Goal: Communication & Community: Answer question/provide support

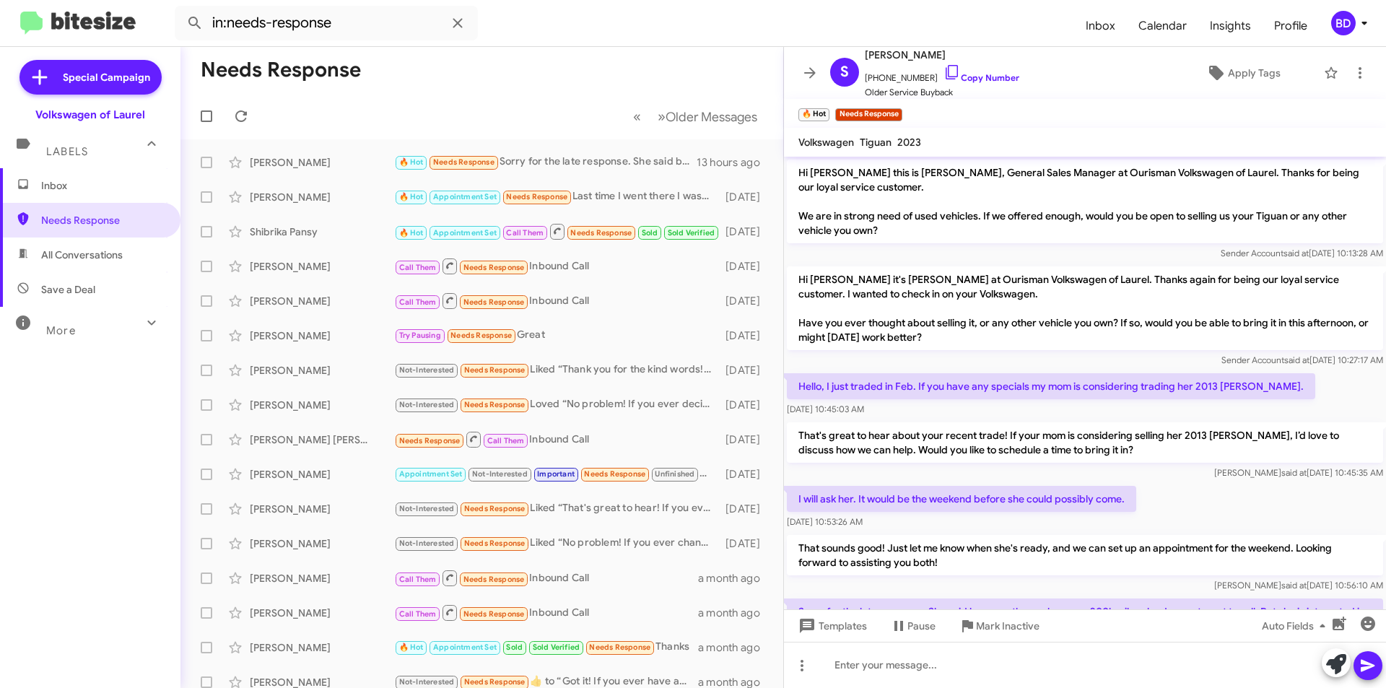
scroll to position [142, 0]
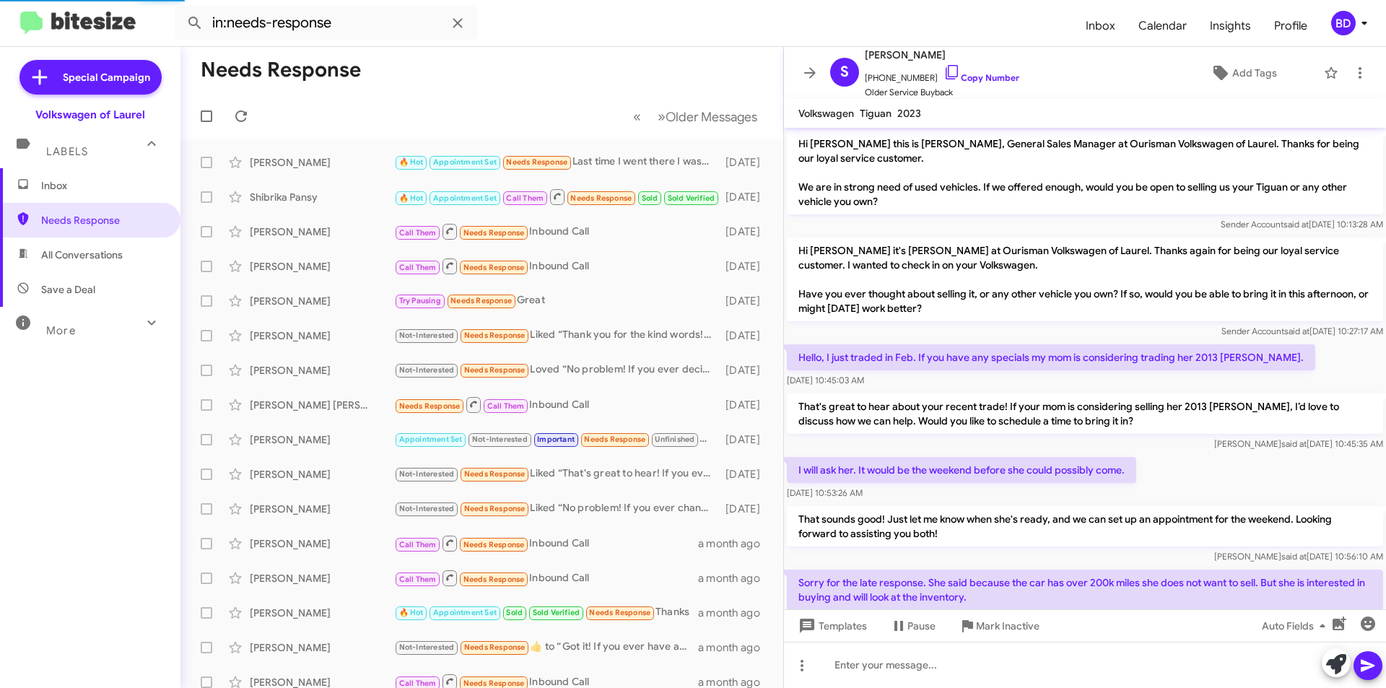
scroll to position [113, 0]
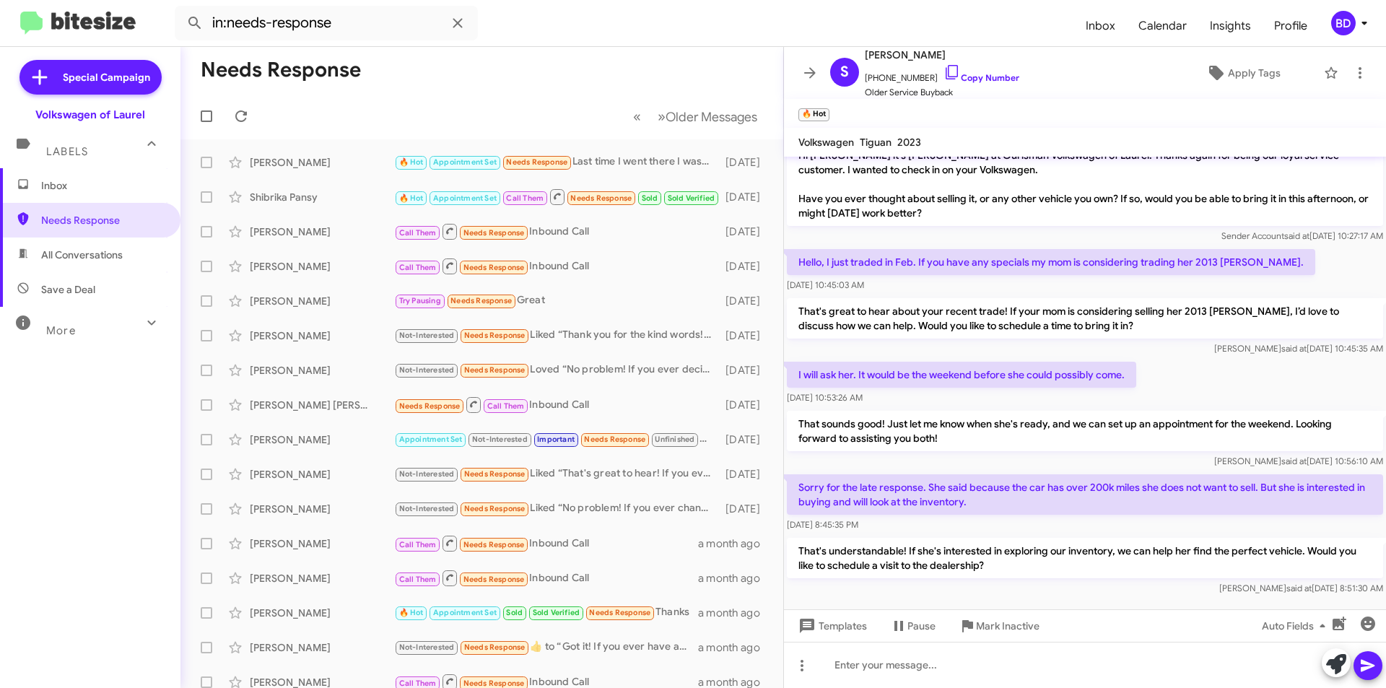
scroll to position [142, 0]
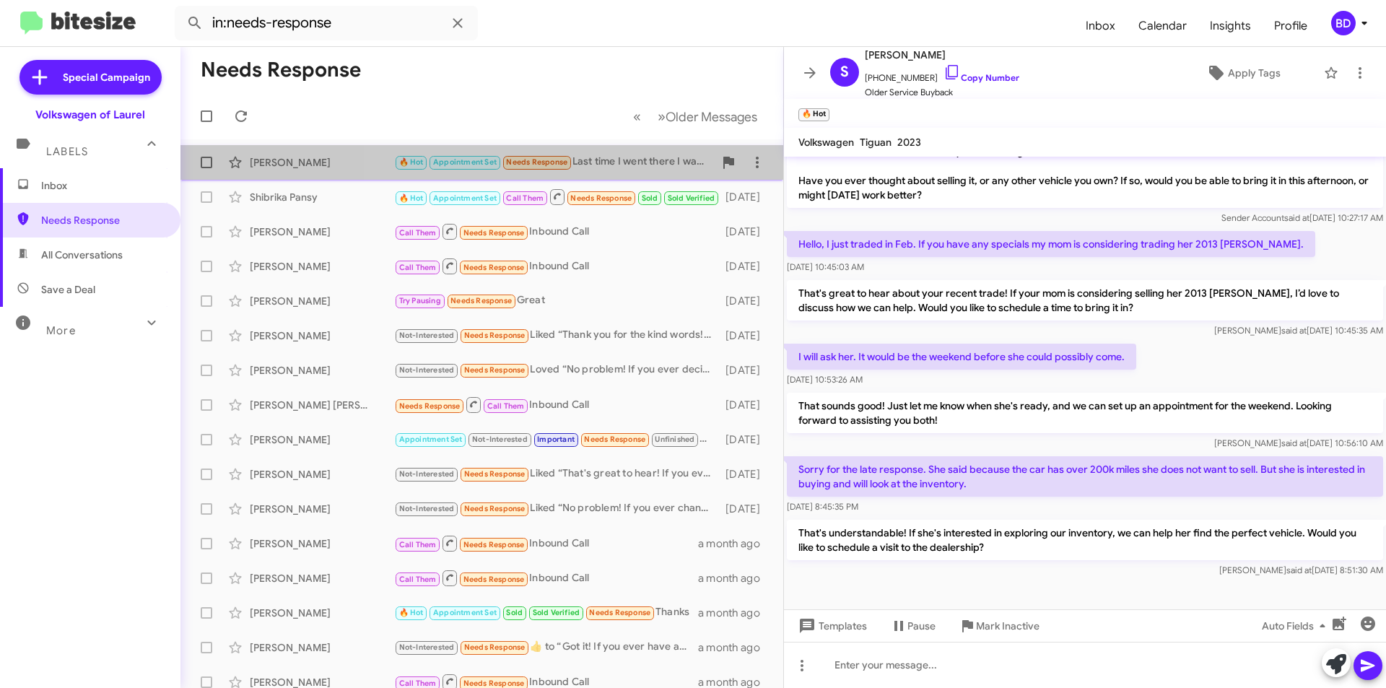
click at [652, 165] on div "🔥 Hot Appointment Set Needs Response Last time I went there I was upside down l…" at bounding box center [554, 162] width 320 height 17
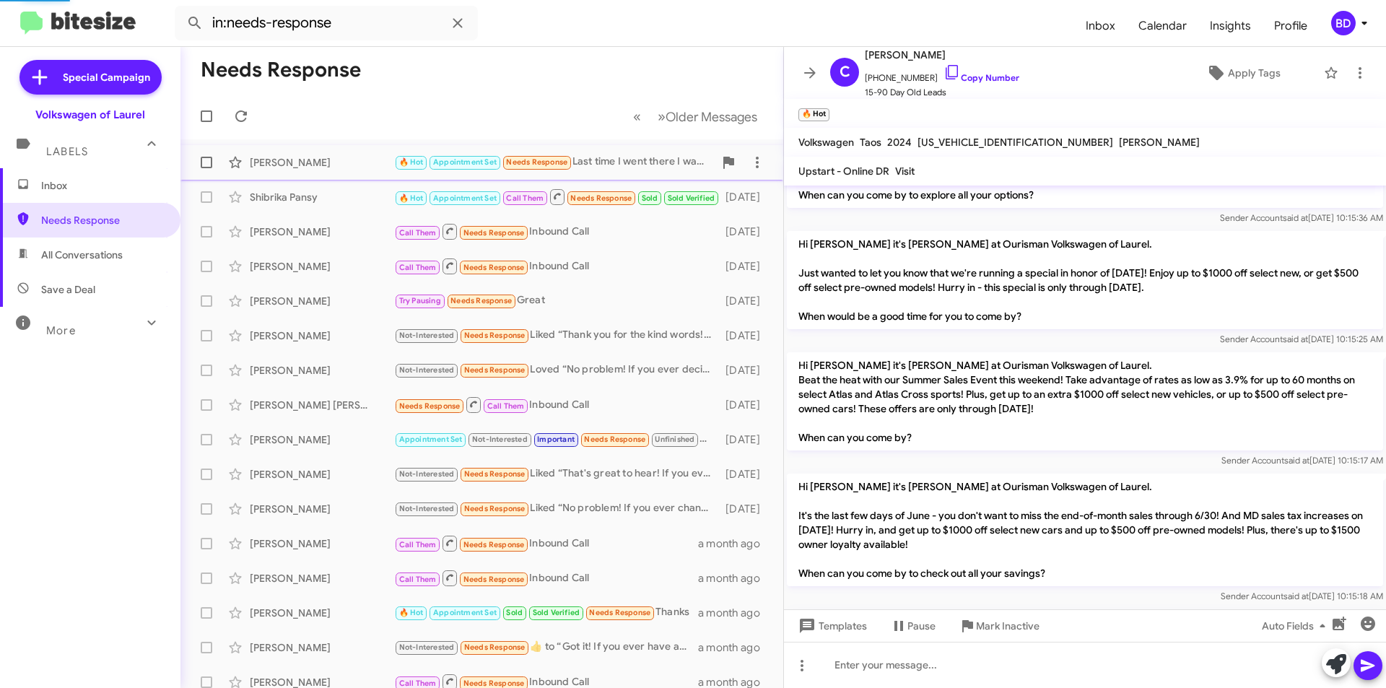
scroll to position [1496, 0]
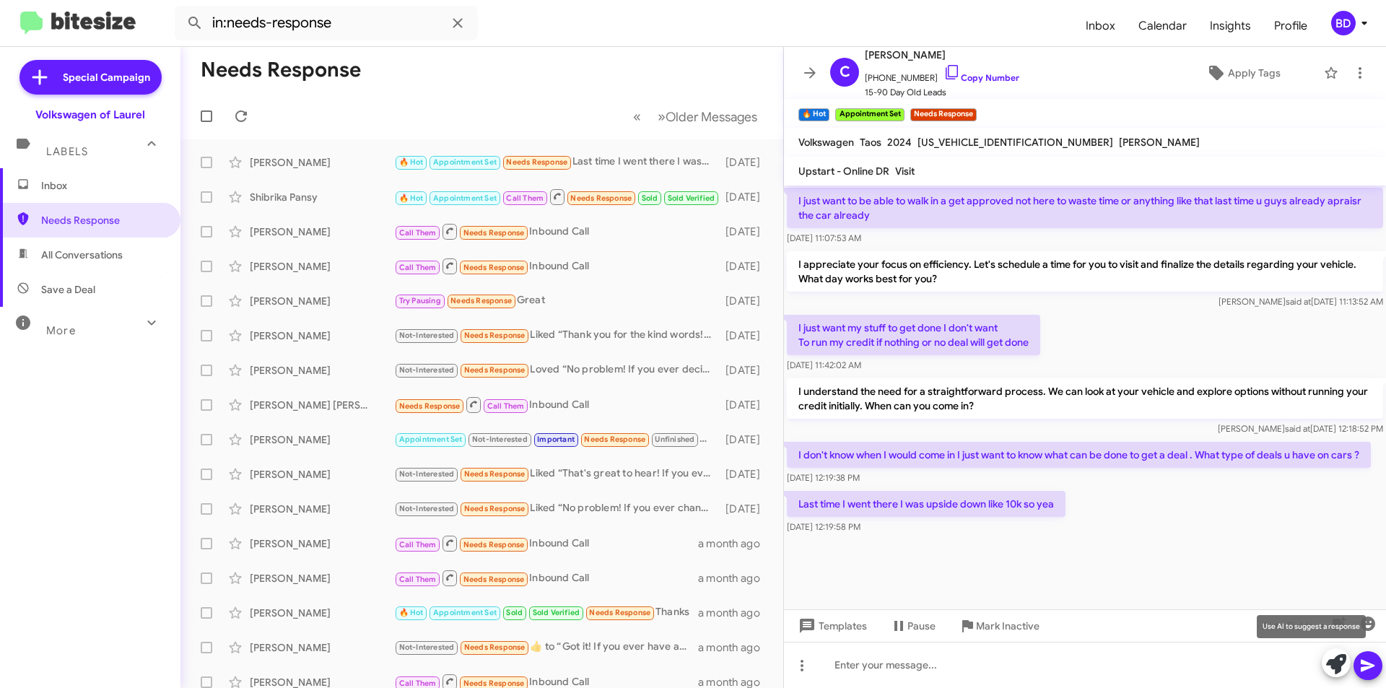
click at [1338, 671] on icon at bounding box center [1336, 664] width 20 height 20
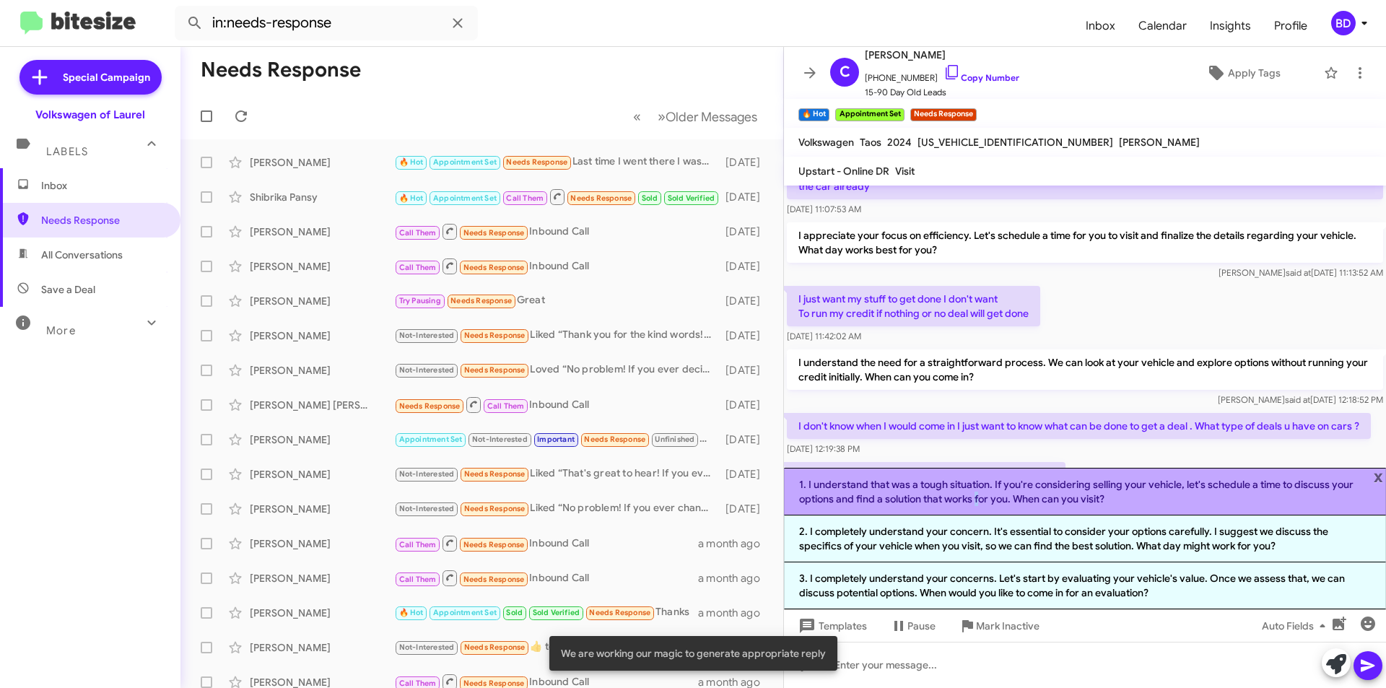
click at [974, 494] on li "1. I understand that was a tough situation. If you're considering selling your …" at bounding box center [1085, 492] width 602 height 48
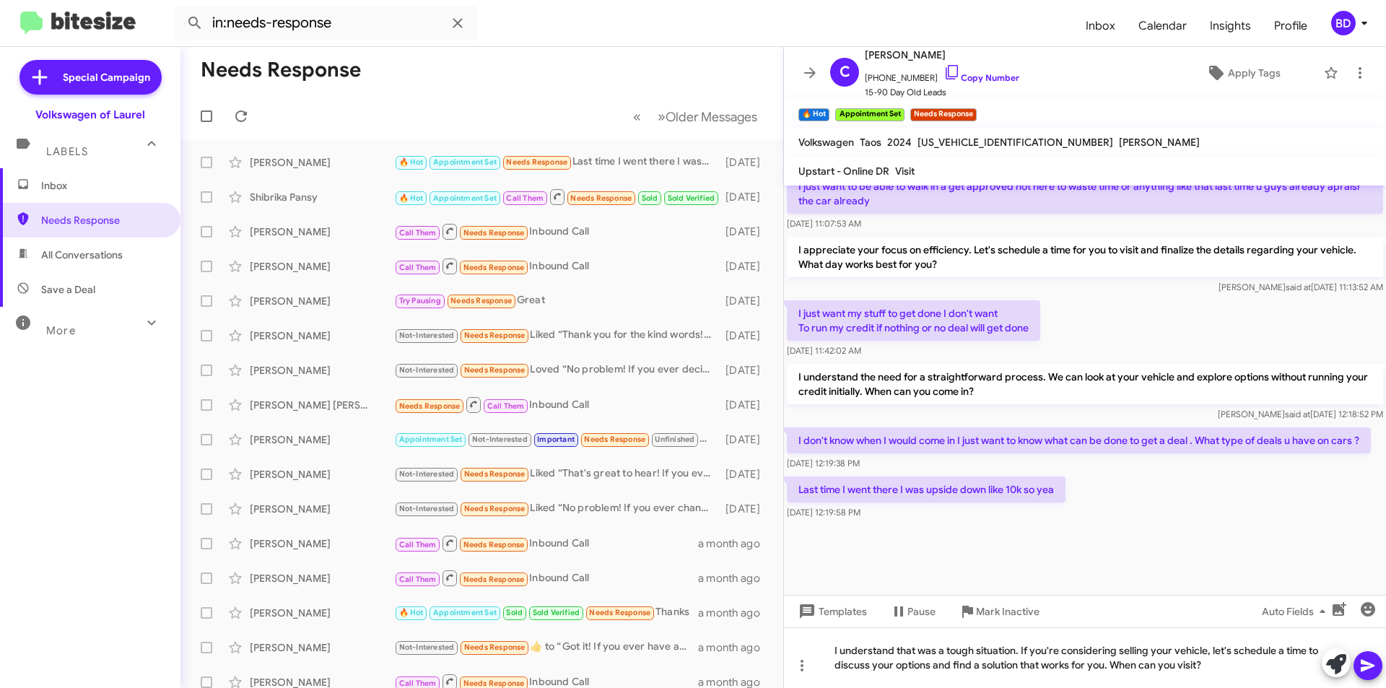
click at [1366, 660] on icon at bounding box center [1367, 665] width 17 height 17
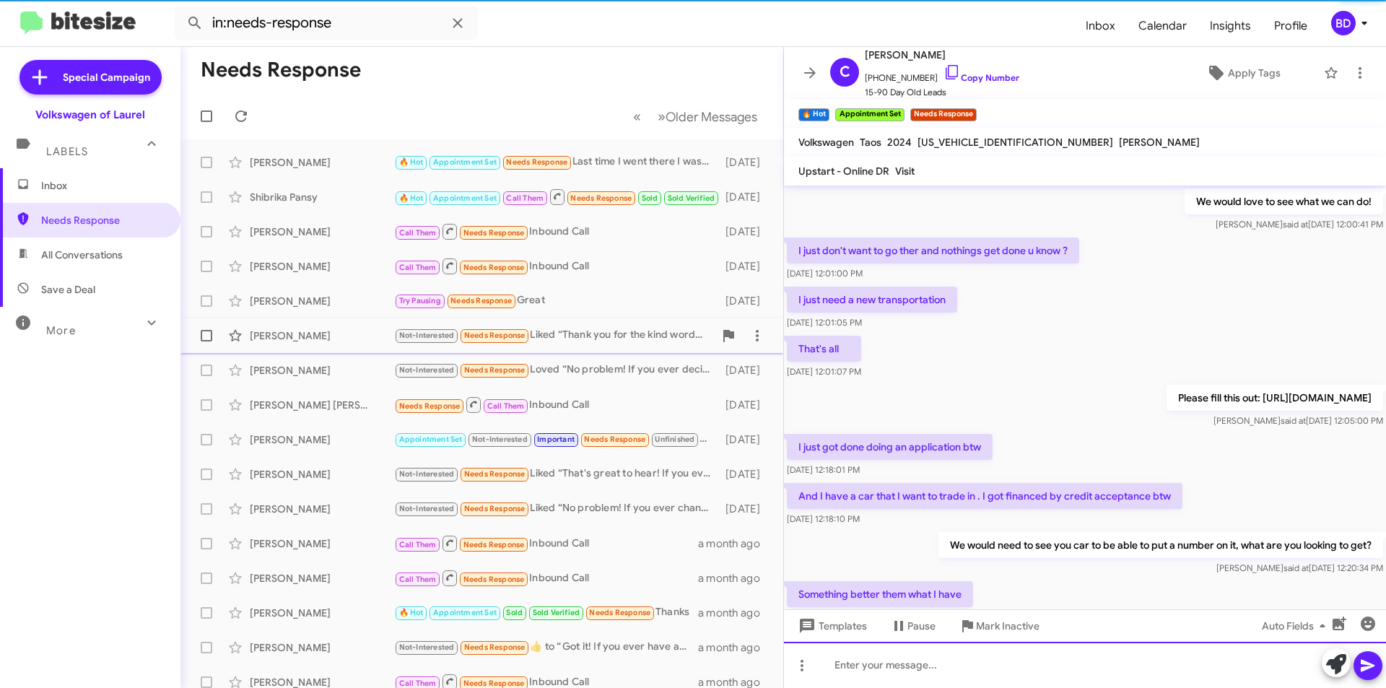
scroll to position [72, 0]
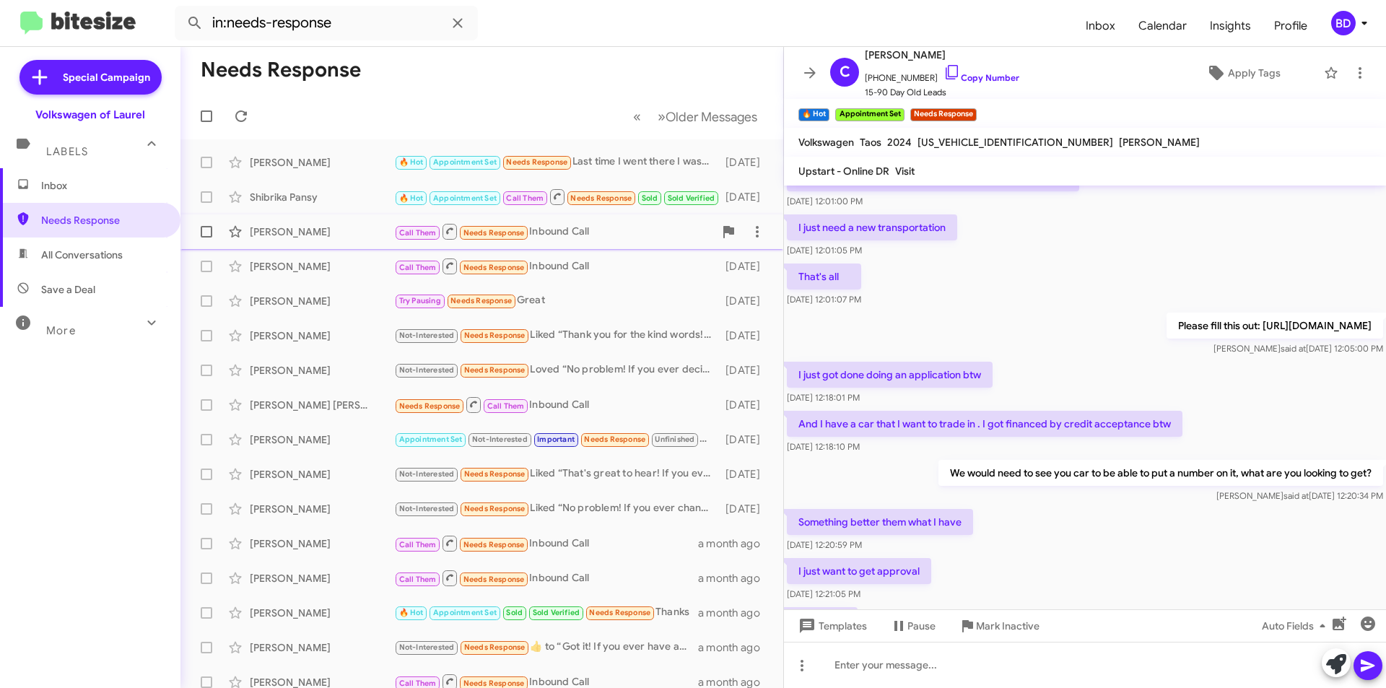
click at [348, 235] on div "Dean Speer Jr" at bounding box center [322, 231] width 144 height 14
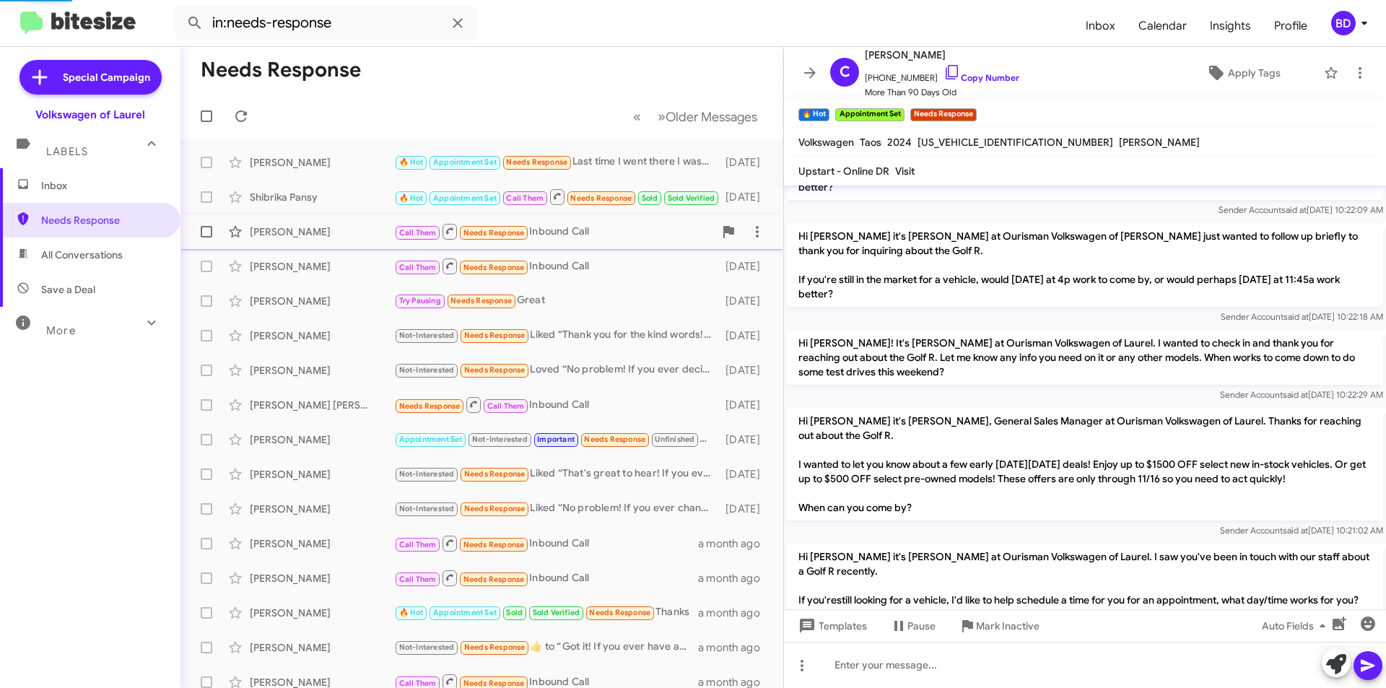
scroll to position [1553, 0]
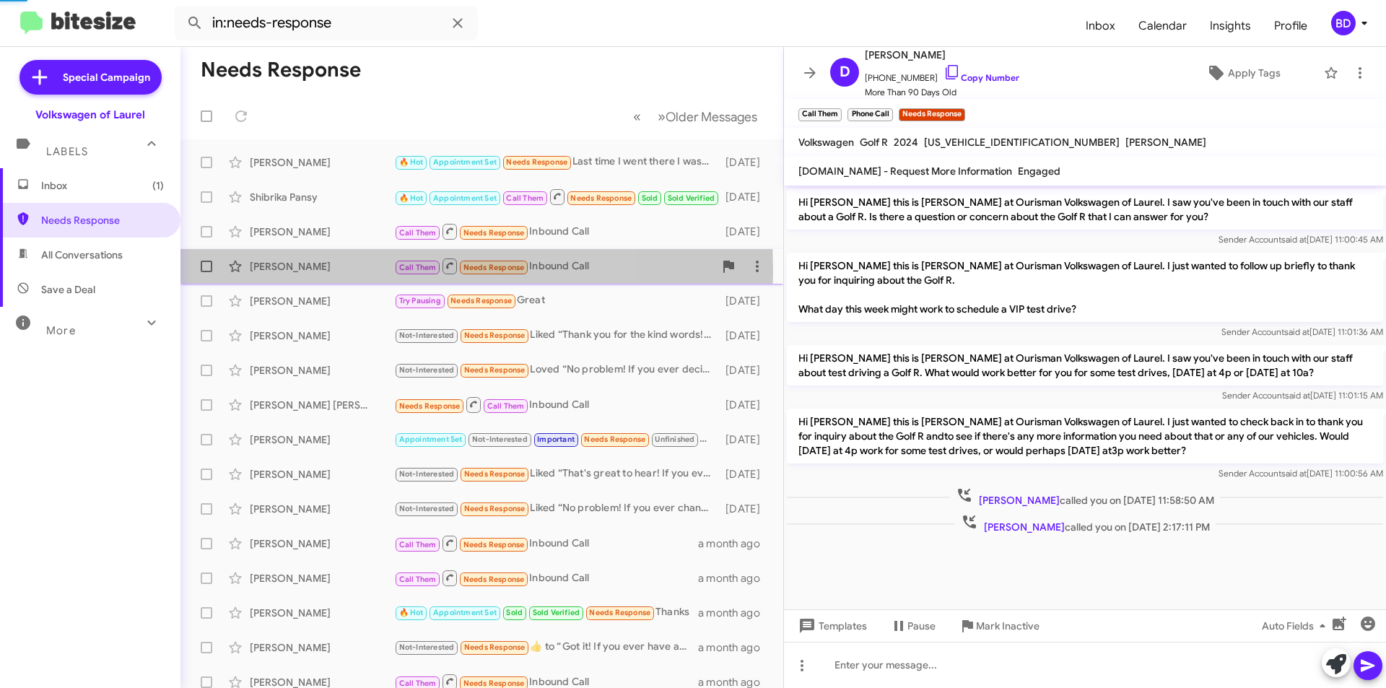
click at [337, 270] on div "Becka Fiadjoe" at bounding box center [322, 266] width 144 height 14
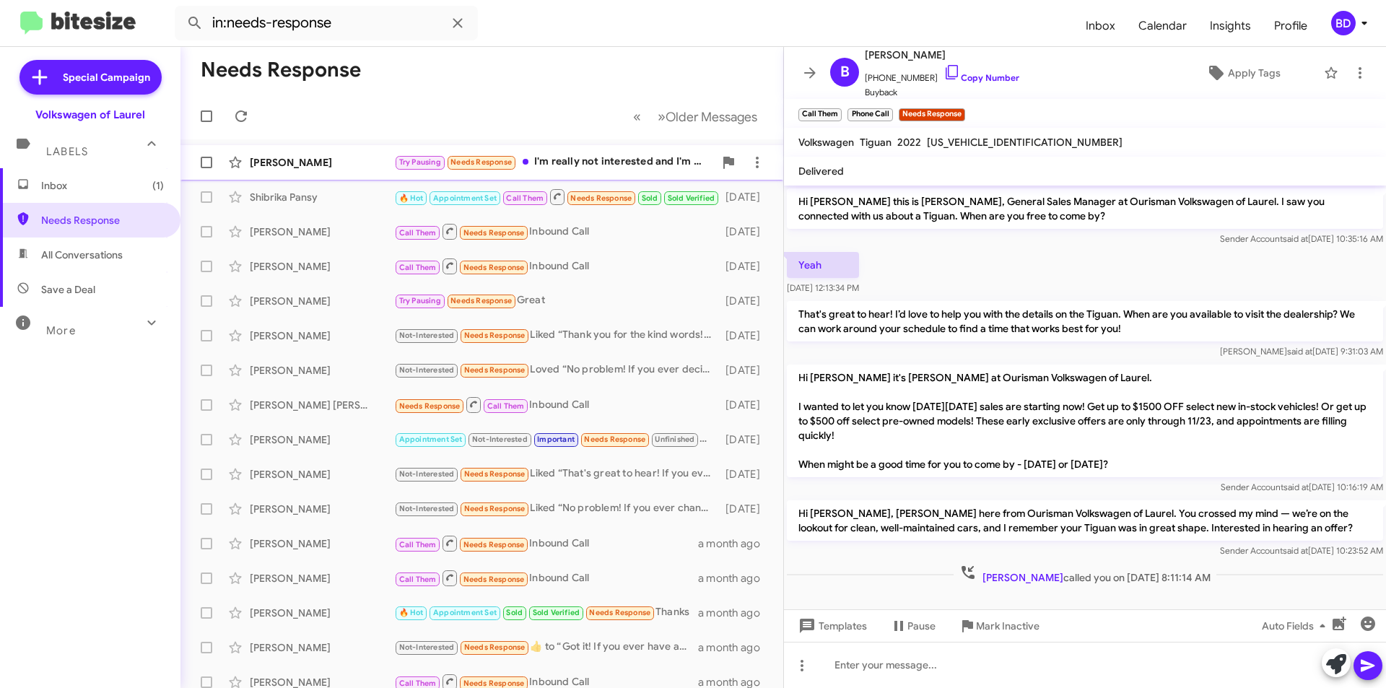
click at [339, 160] on div "[PERSON_NAME]" at bounding box center [322, 162] width 144 height 14
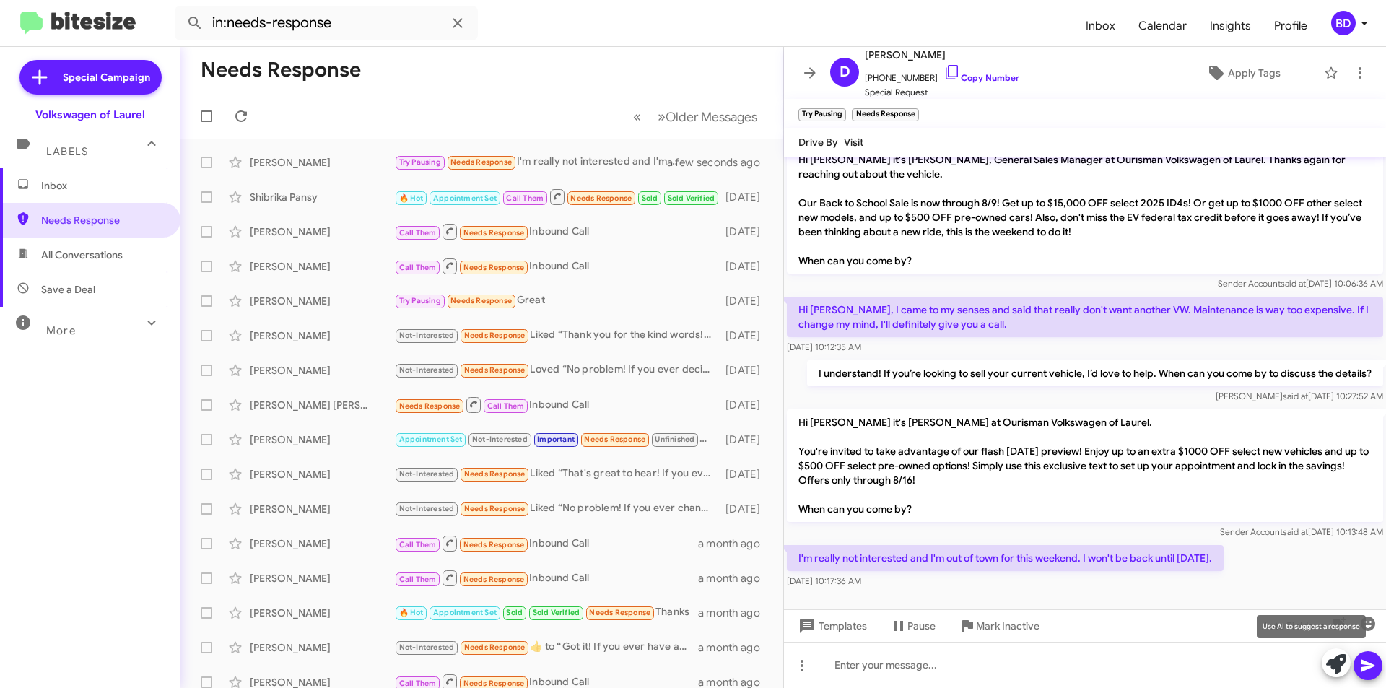
click at [1337, 666] on icon at bounding box center [1336, 664] width 20 height 20
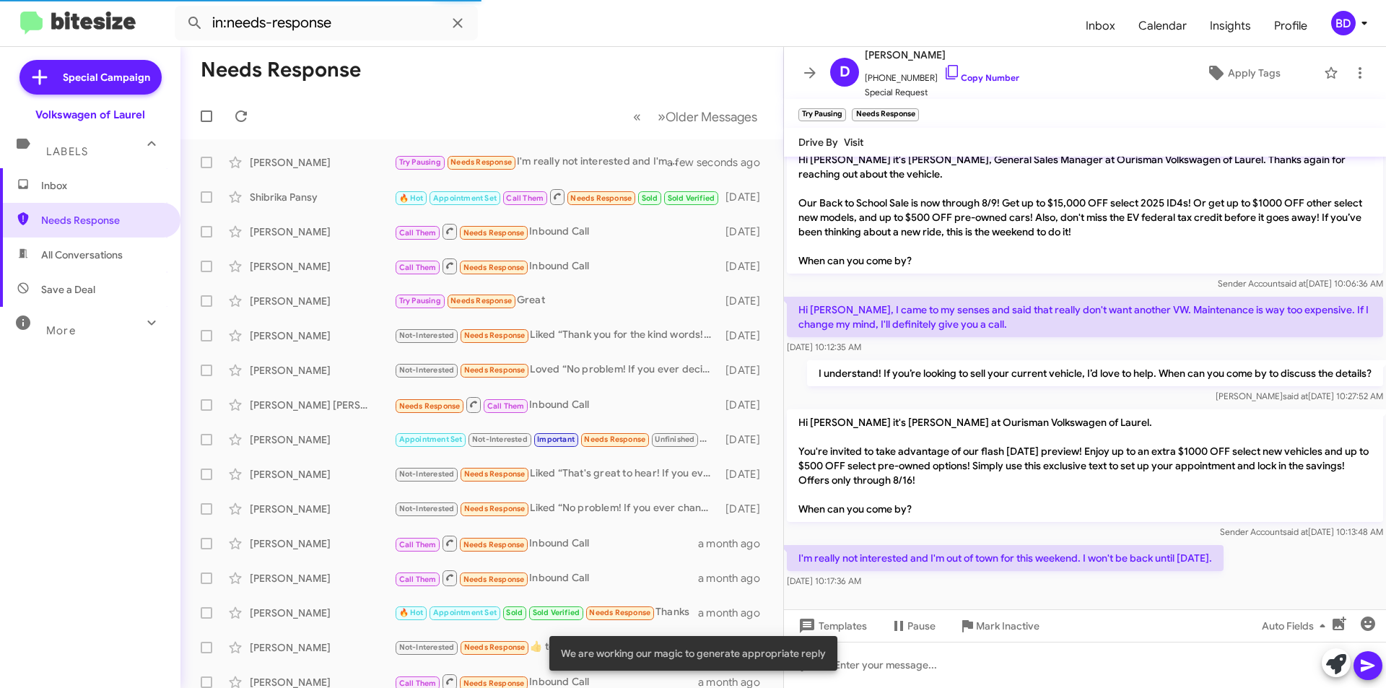
scroll to position [42, 0]
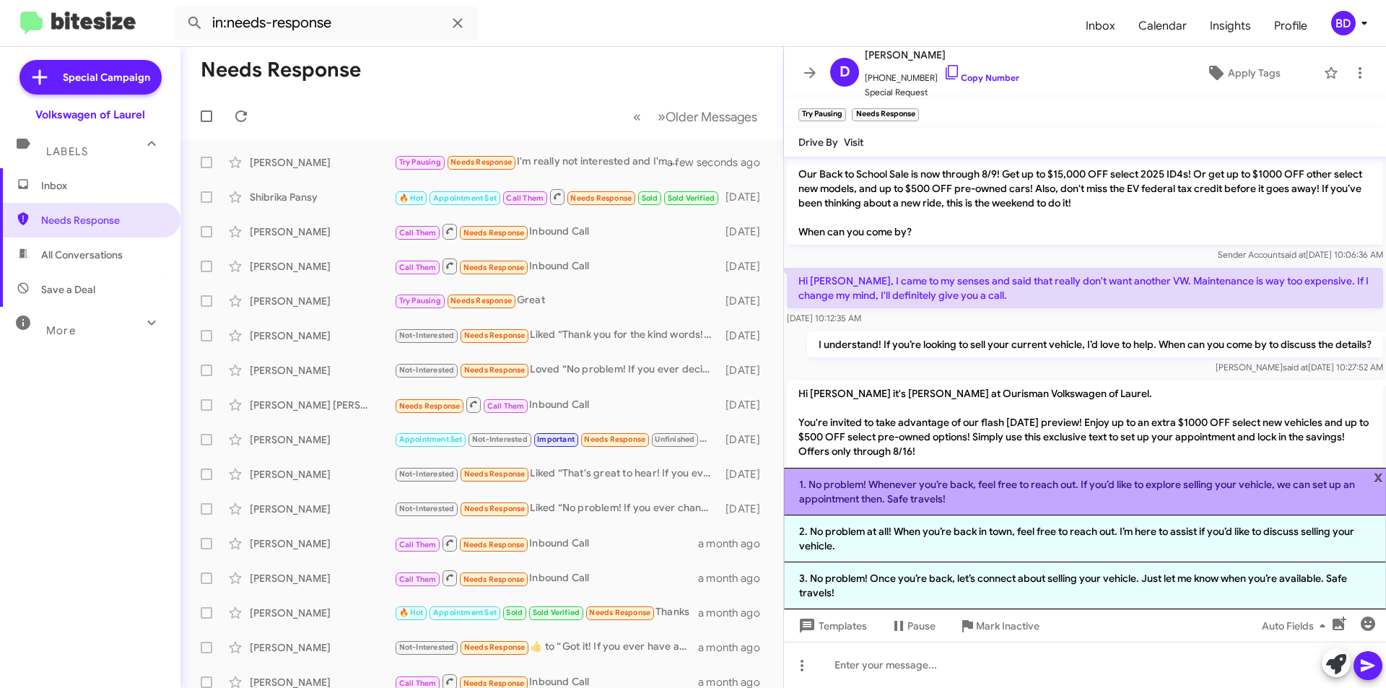
click at [1043, 491] on li "1. No problem! Whenever you’re back, feel free to reach out. If you’d like to e…" at bounding box center [1085, 492] width 602 height 48
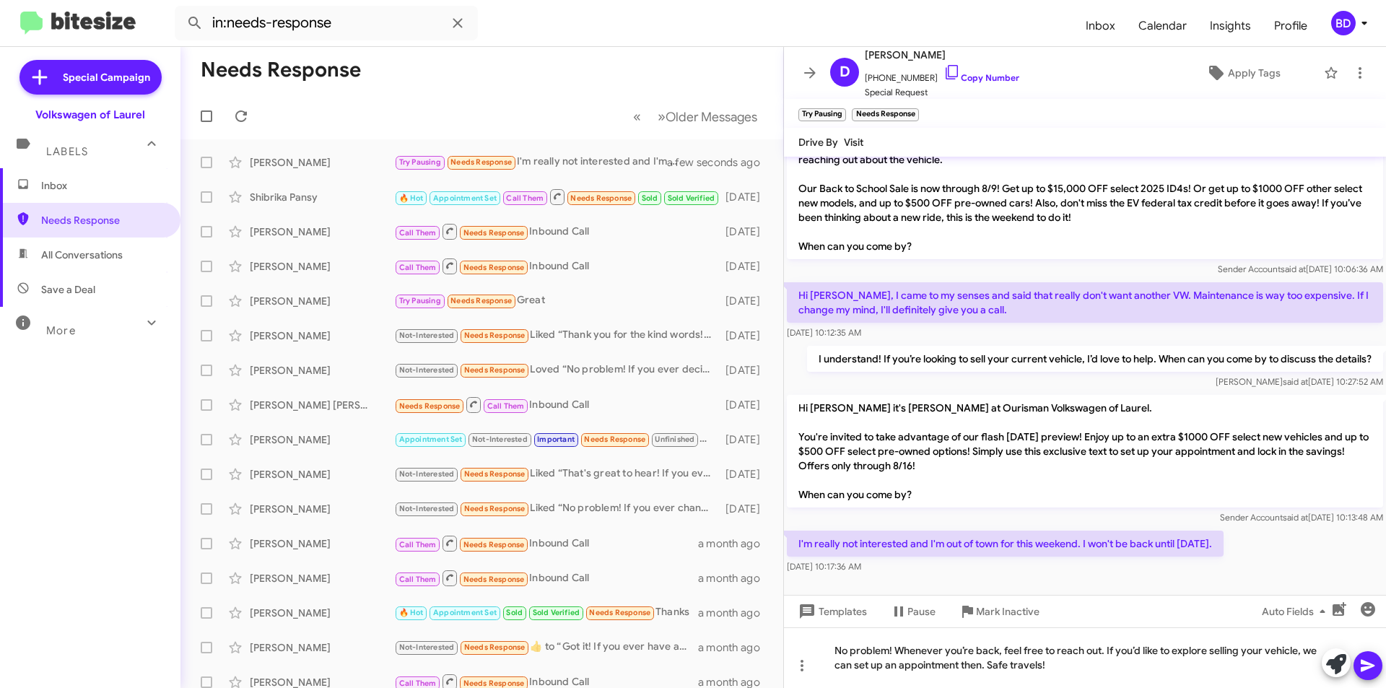
click at [1368, 670] on icon at bounding box center [1367, 665] width 17 height 17
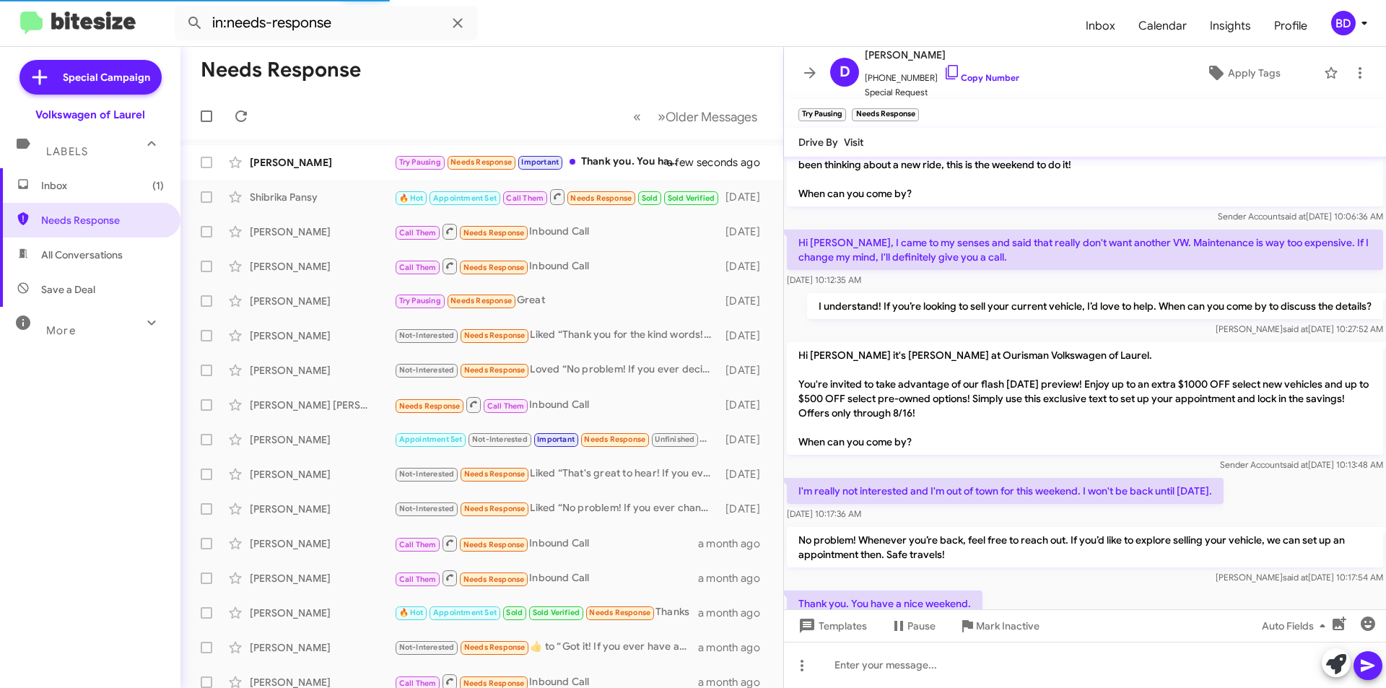
scroll to position [0, 0]
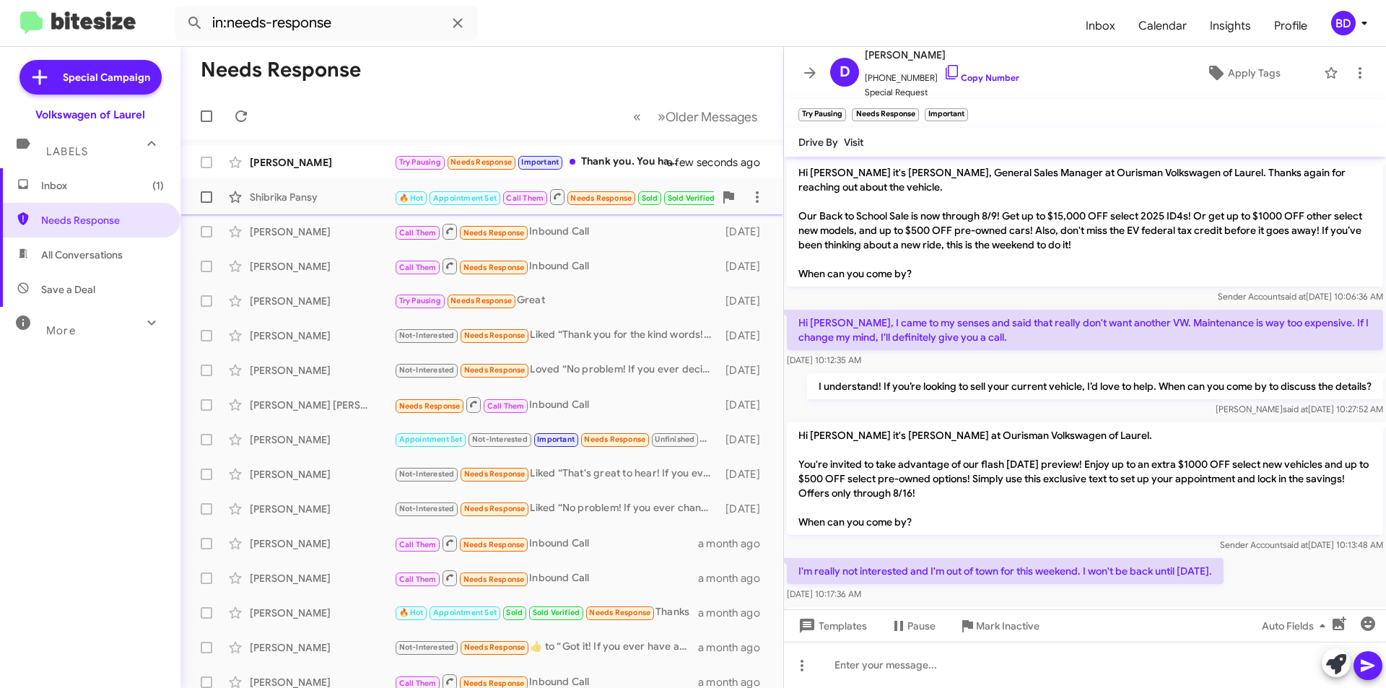
click at [360, 199] on div "Shibrika Pansy" at bounding box center [322, 197] width 144 height 14
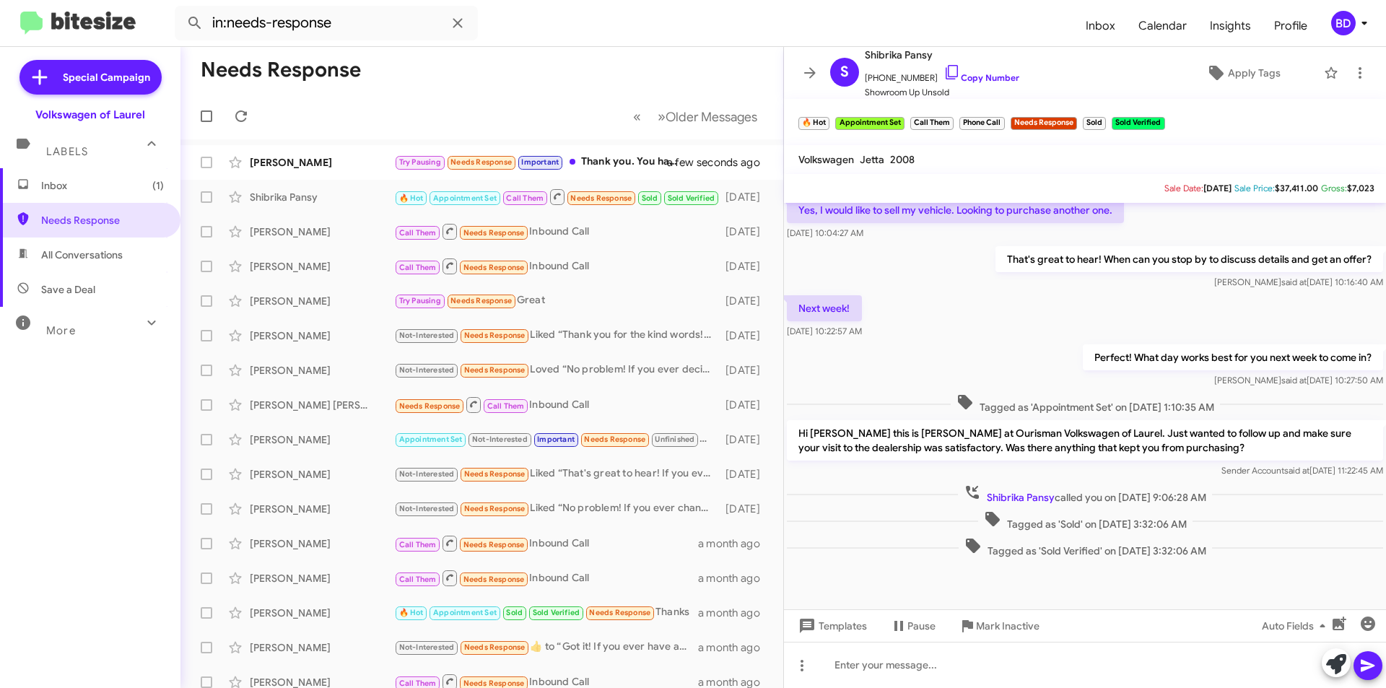
scroll to position [381, 0]
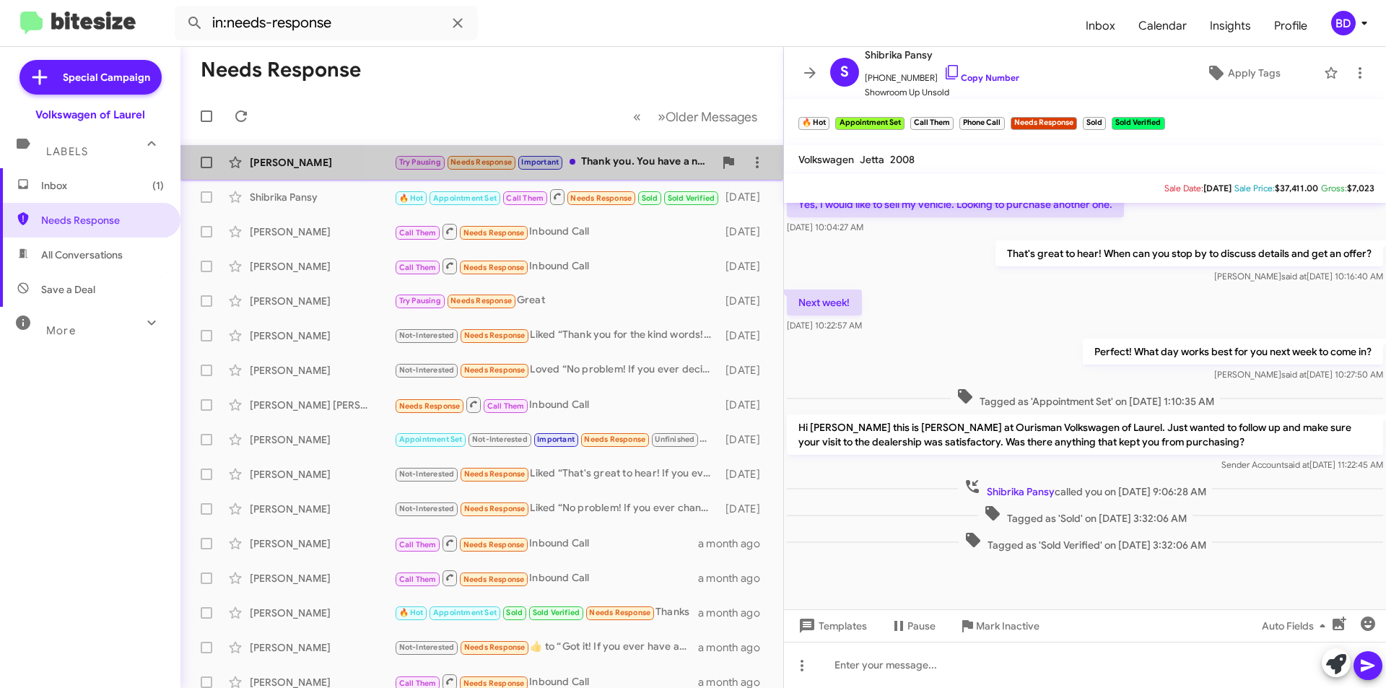
click at [627, 164] on div "Try Pausing Needs Response Important Thank you. You have a nice weekend." at bounding box center [554, 162] width 320 height 17
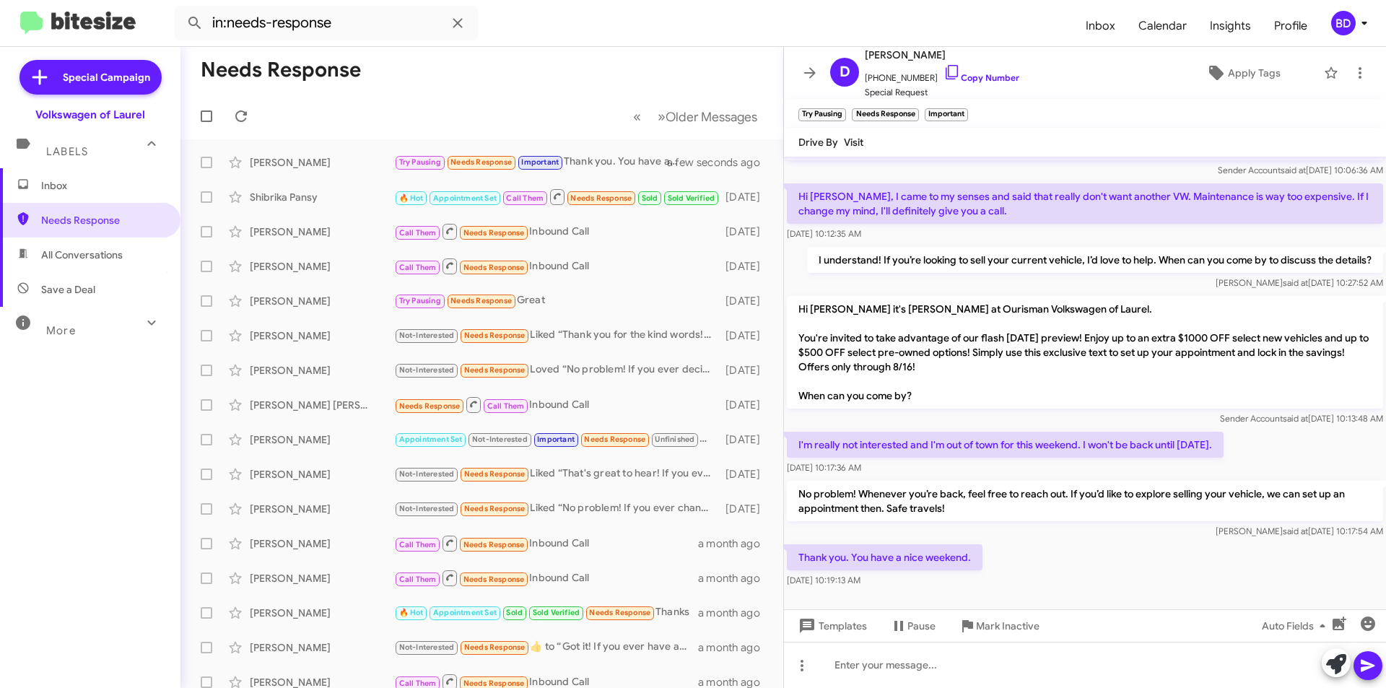
scroll to position [133, 0]
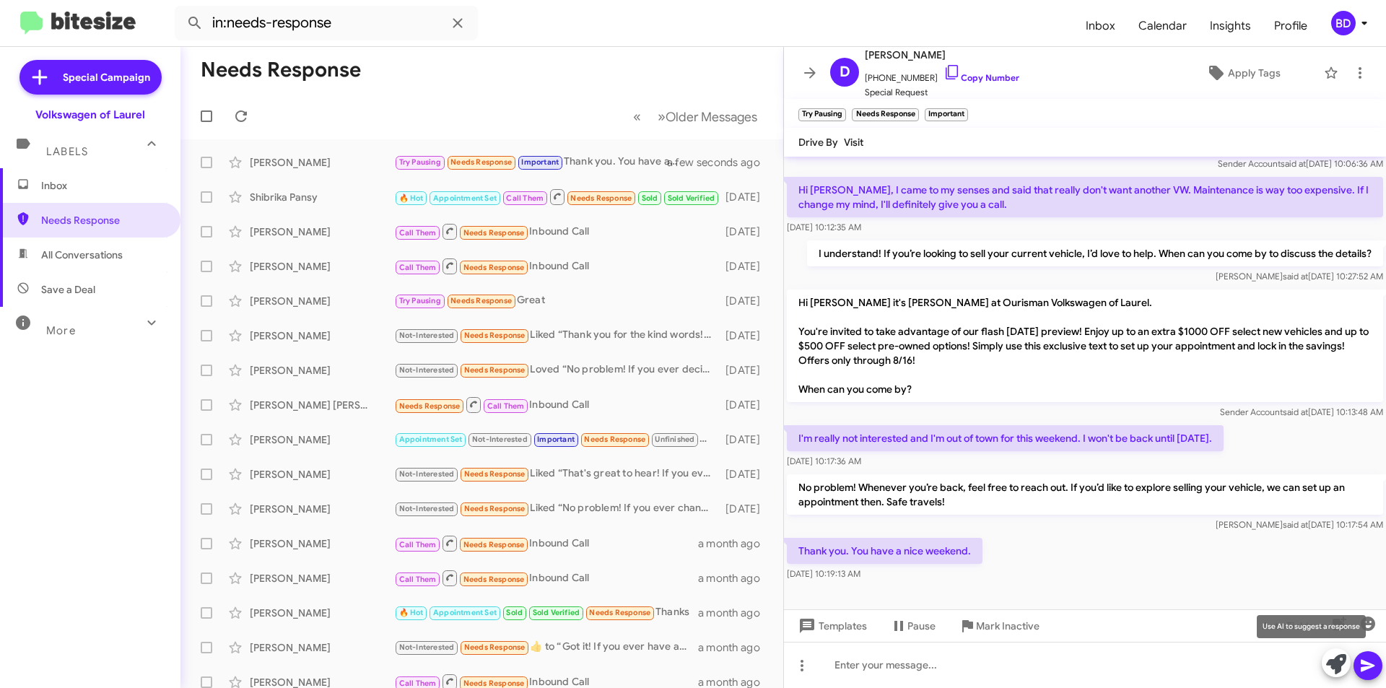
click at [1333, 664] on icon at bounding box center [1336, 664] width 20 height 20
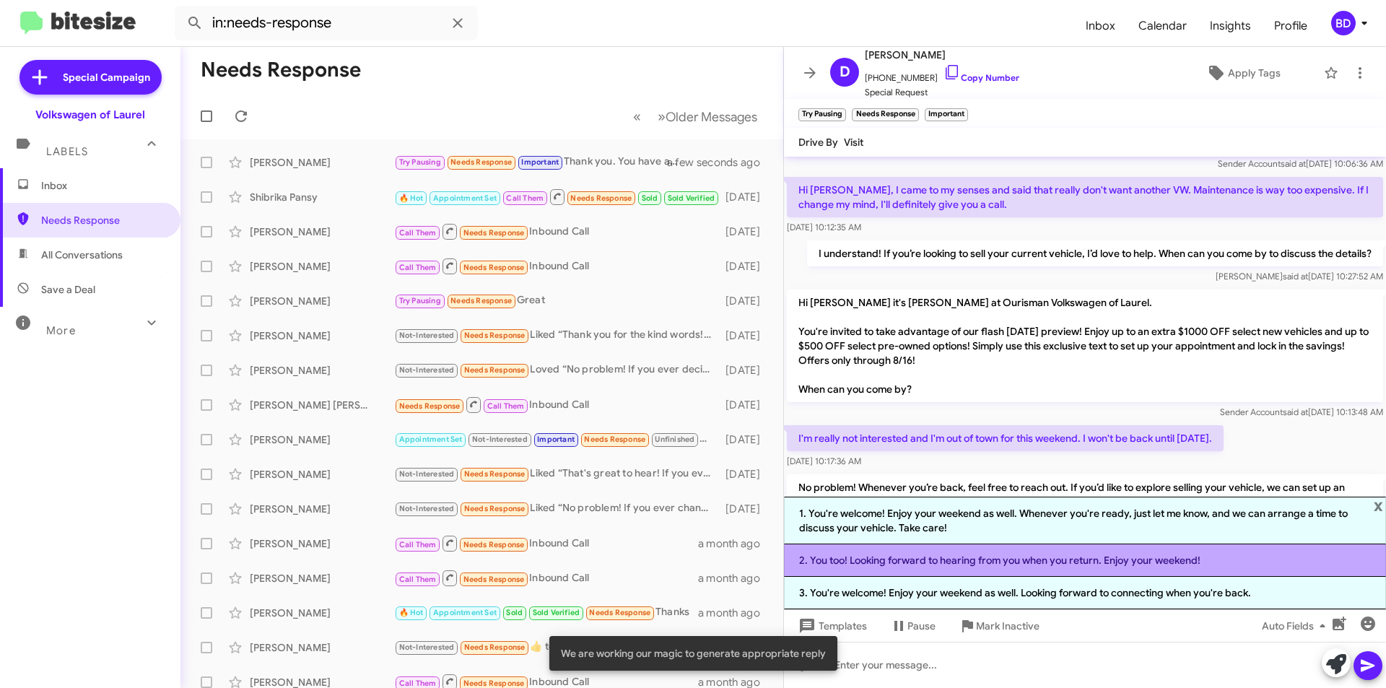
click at [976, 564] on li "2. You too! Looking forward to hearing from you when you return. Enjoy your wee…" at bounding box center [1085, 560] width 602 height 32
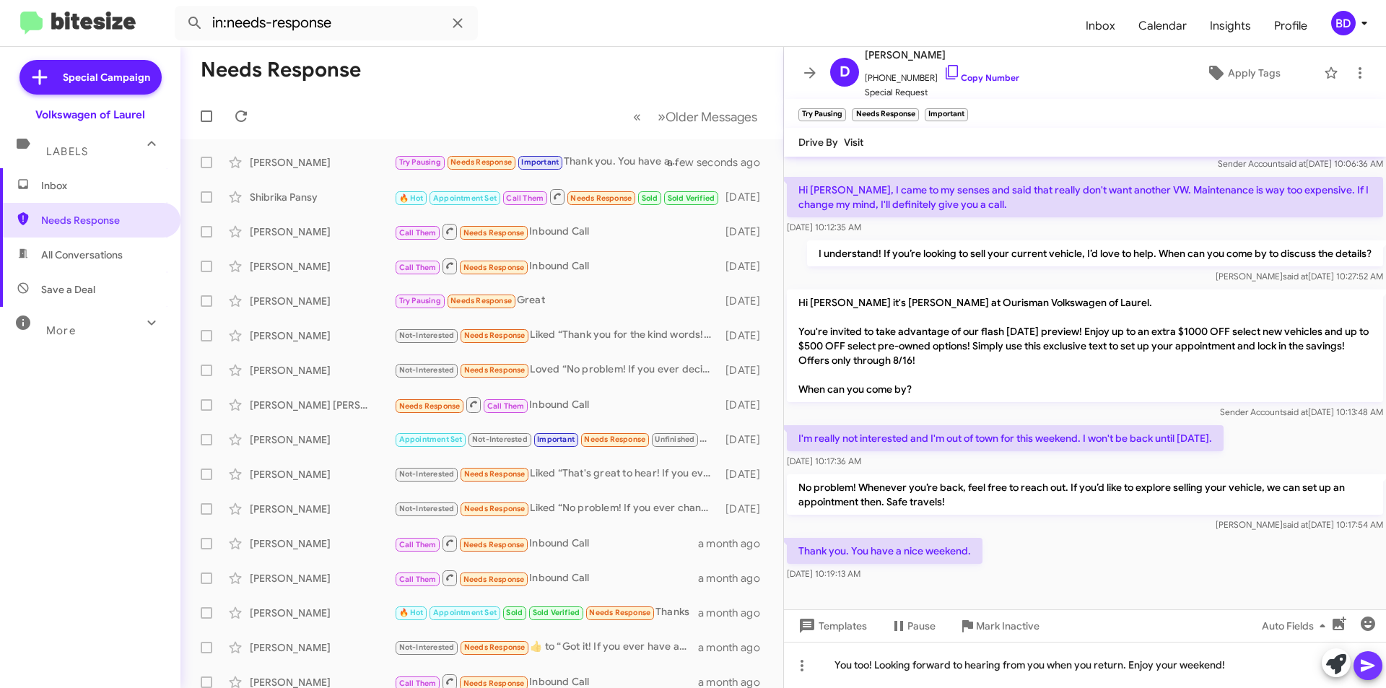
click at [1371, 667] on icon at bounding box center [1368, 666] width 14 height 12
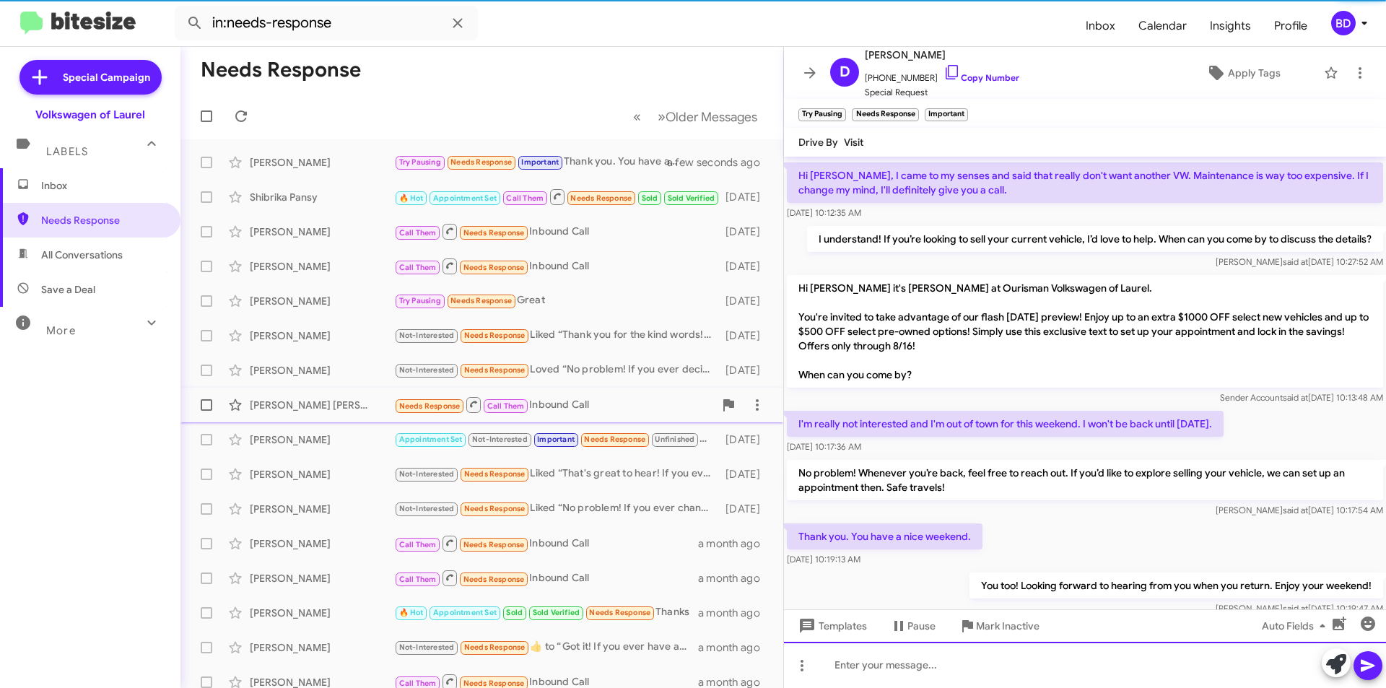
scroll to position [185, 0]
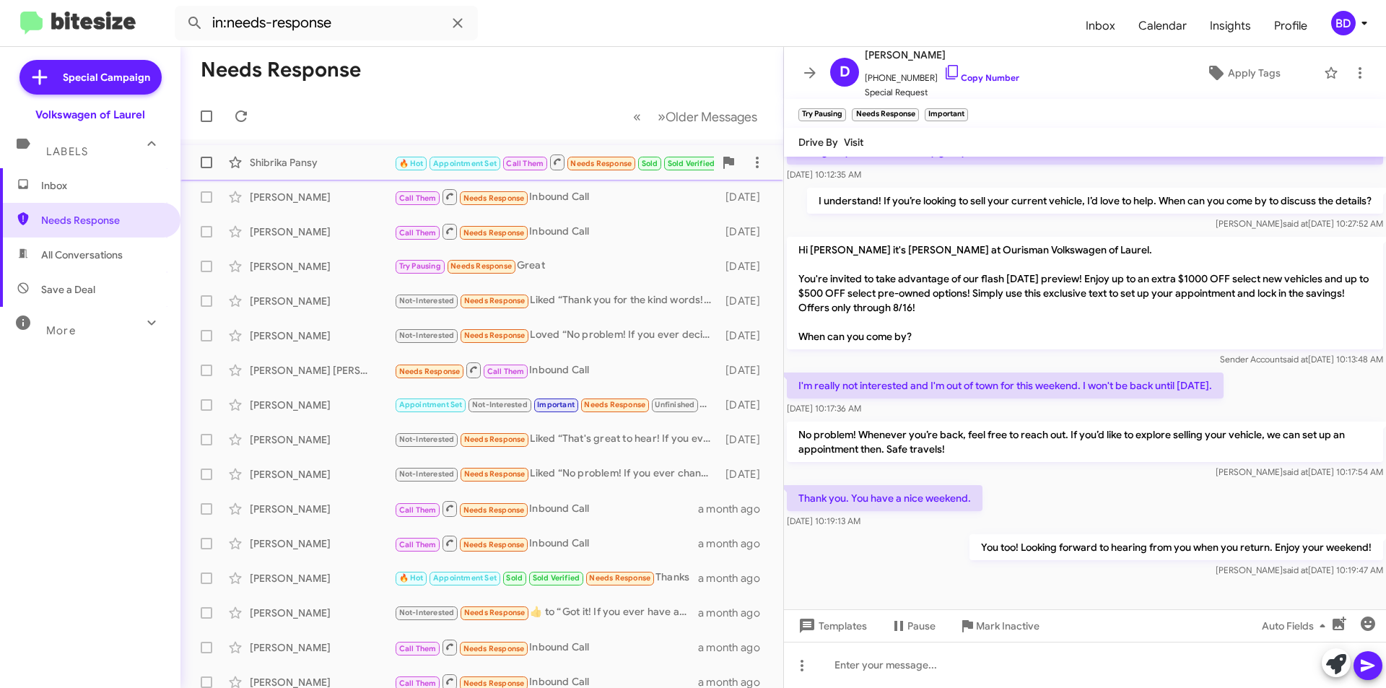
click at [334, 150] on div "Shibrika Pansy 🔥 Hot Appointment Set Call Them Needs Response Sold Sold Verifie…" at bounding box center [482, 162] width 580 height 29
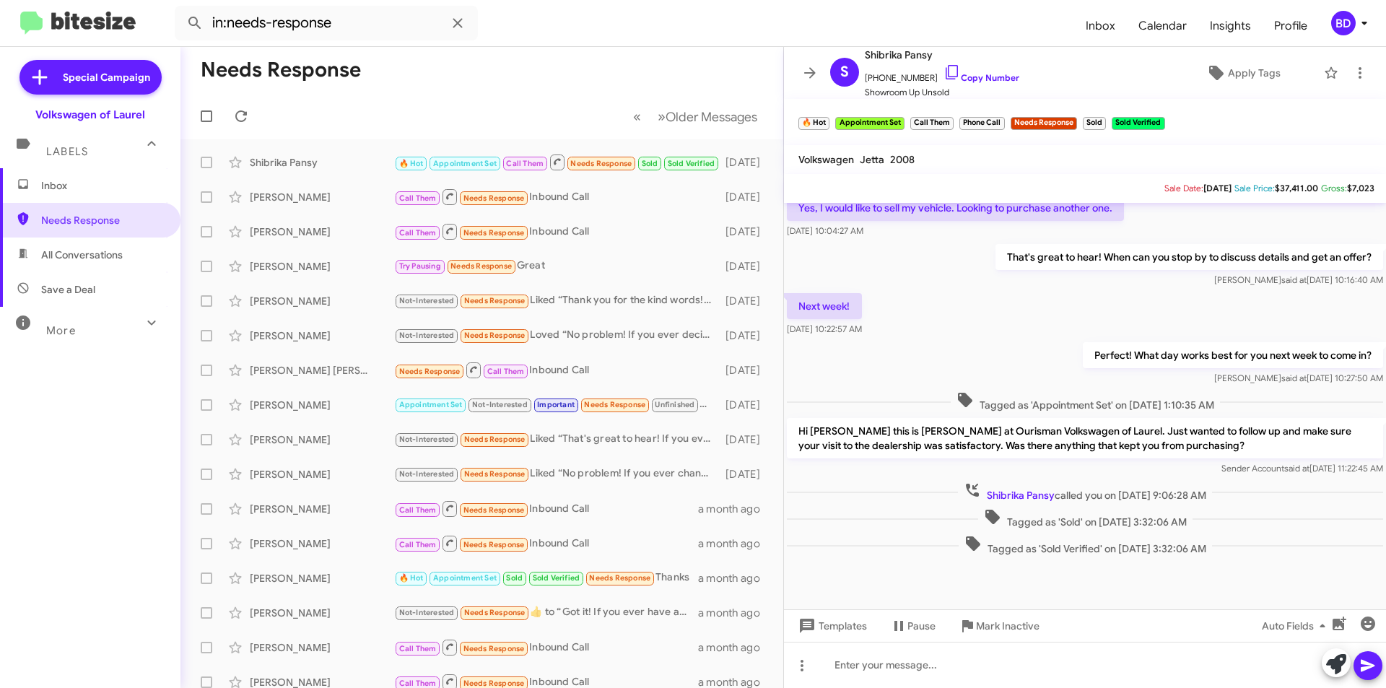
scroll to position [381, 0]
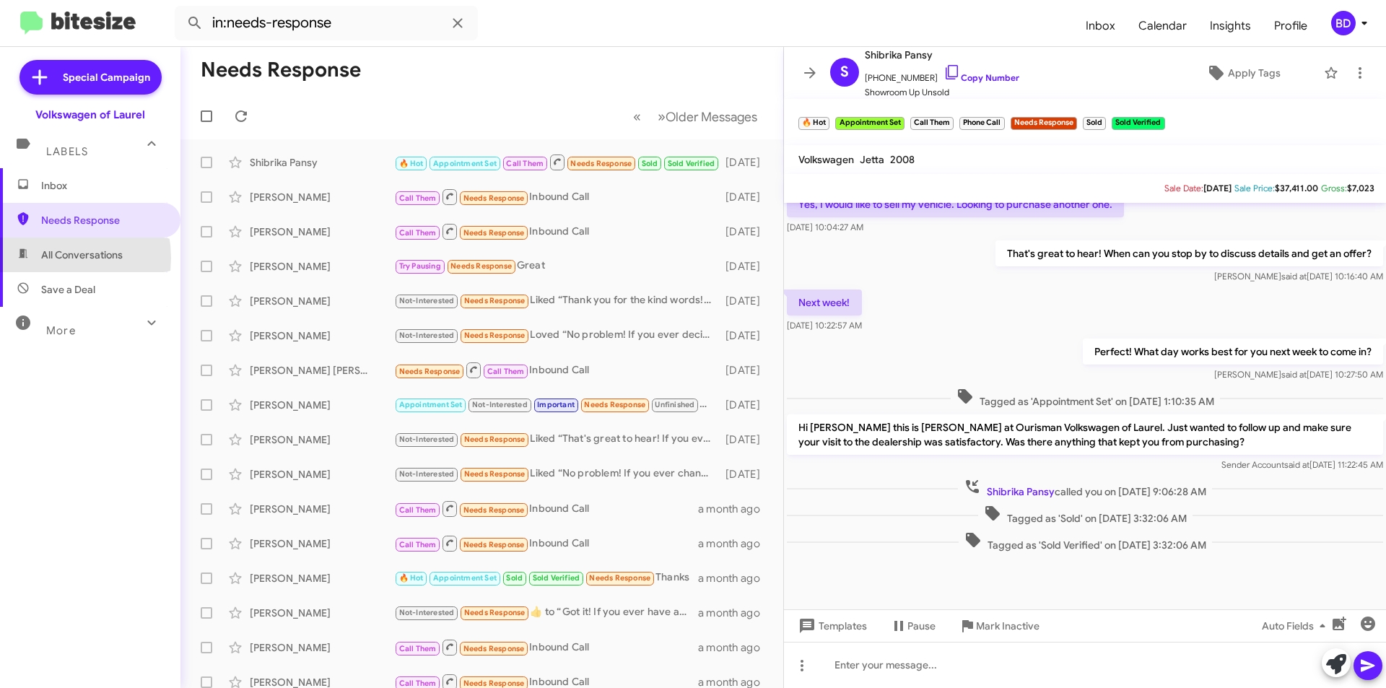
click at [47, 258] on span "All Conversations" at bounding box center [82, 255] width 82 height 14
type input "in:all-conversations"
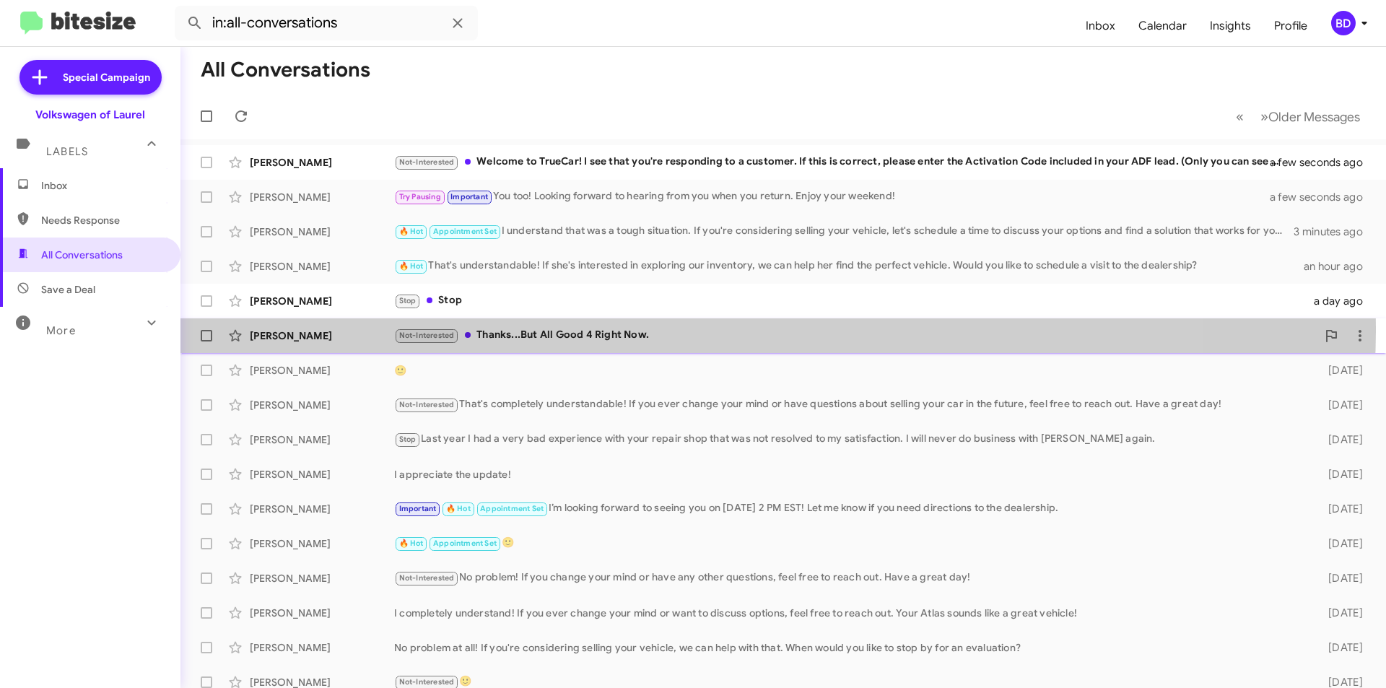
click at [647, 328] on div "Not-Interested Thanks...But All Good 4 Right Now." at bounding box center [855, 335] width 922 height 17
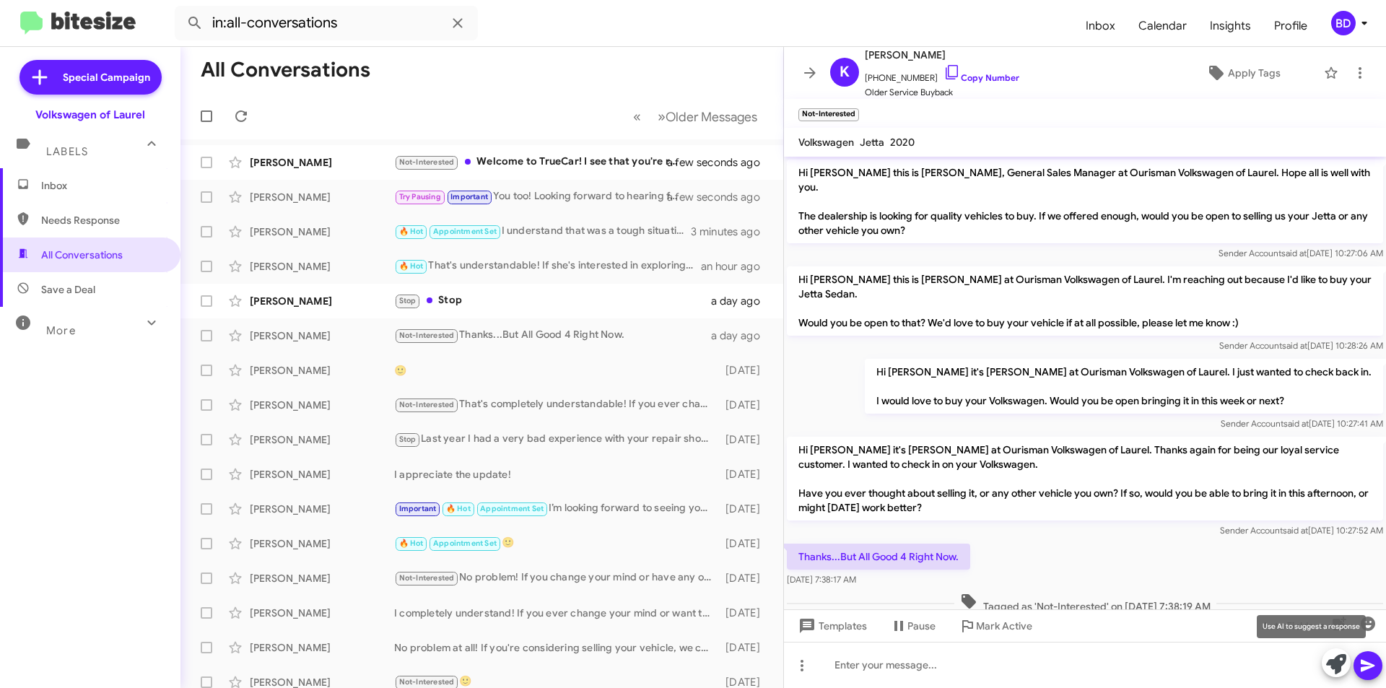
click at [1338, 662] on icon at bounding box center [1336, 664] width 20 height 20
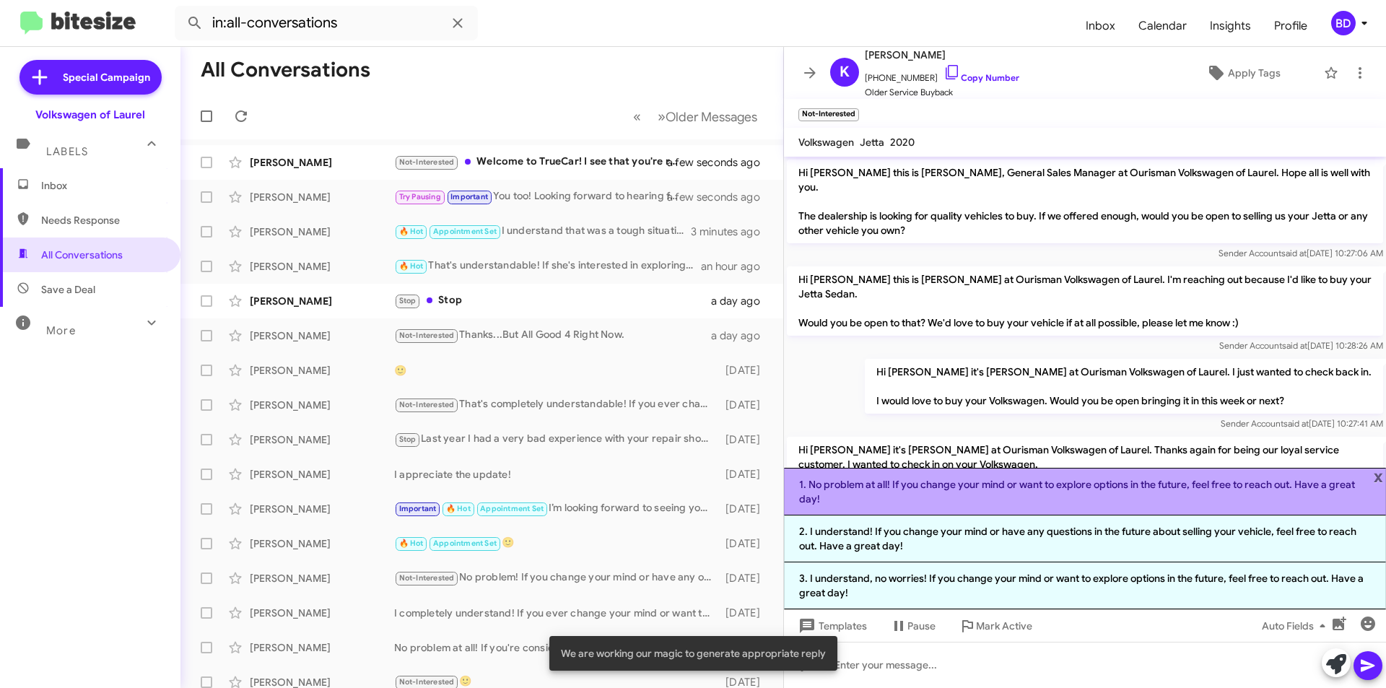
drag, startPoint x: 917, startPoint y: 501, endPoint x: 969, endPoint y: 500, distance: 51.3
click at [917, 500] on li "1. No problem at all! If you change your mind or want to explore options in the…" at bounding box center [1085, 492] width 602 height 48
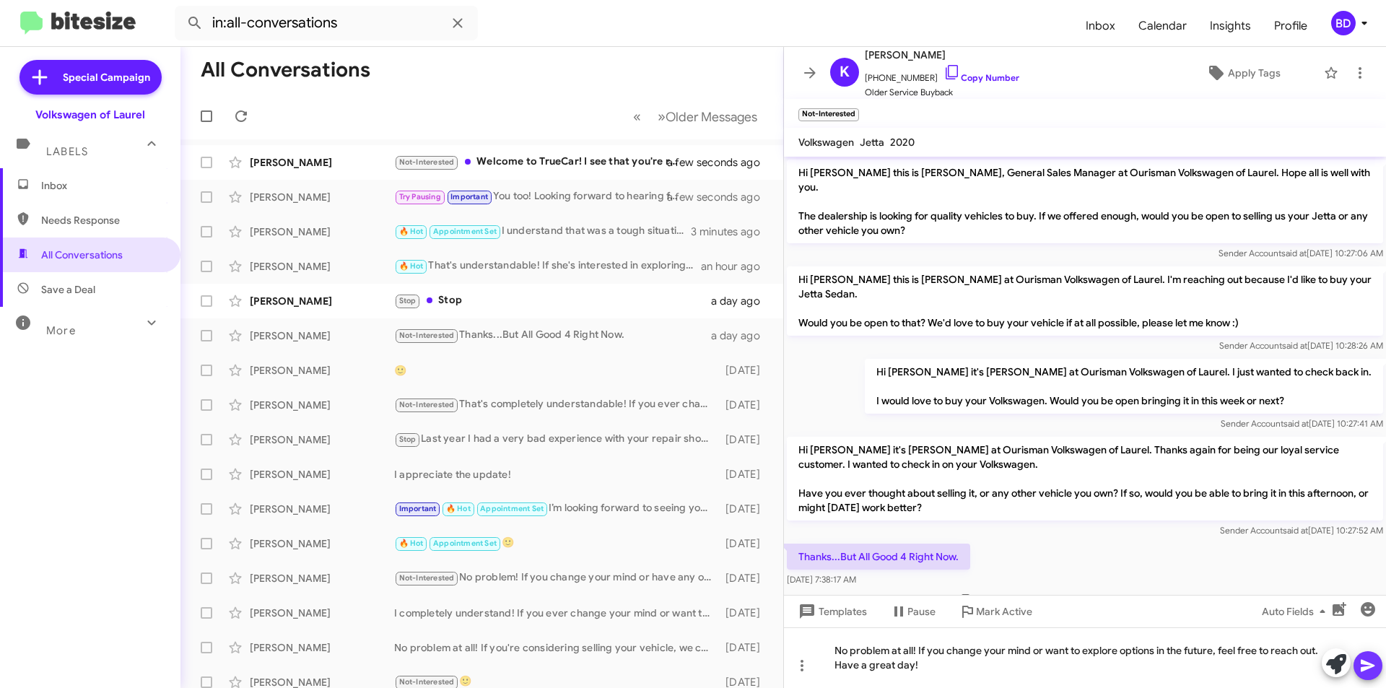
click at [1361, 662] on icon at bounding box center [1368, 666] width 14 height 12
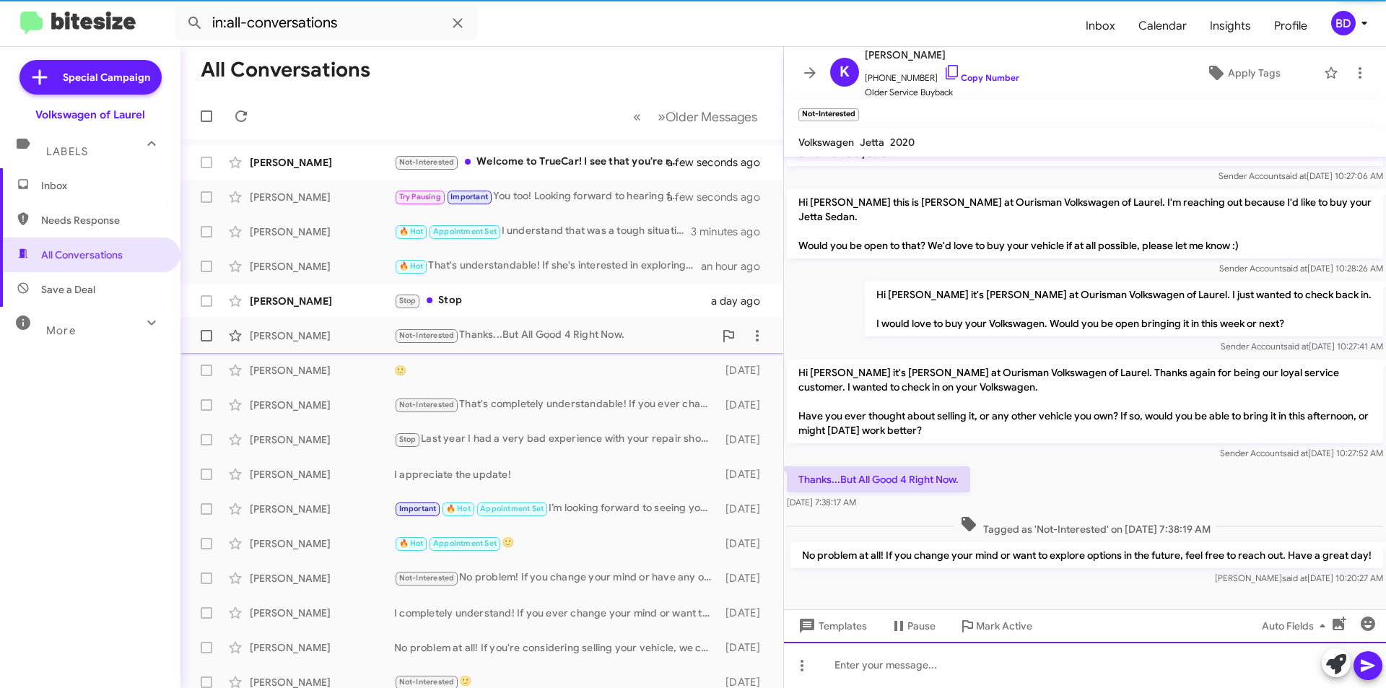
scroll to position [96, 0]
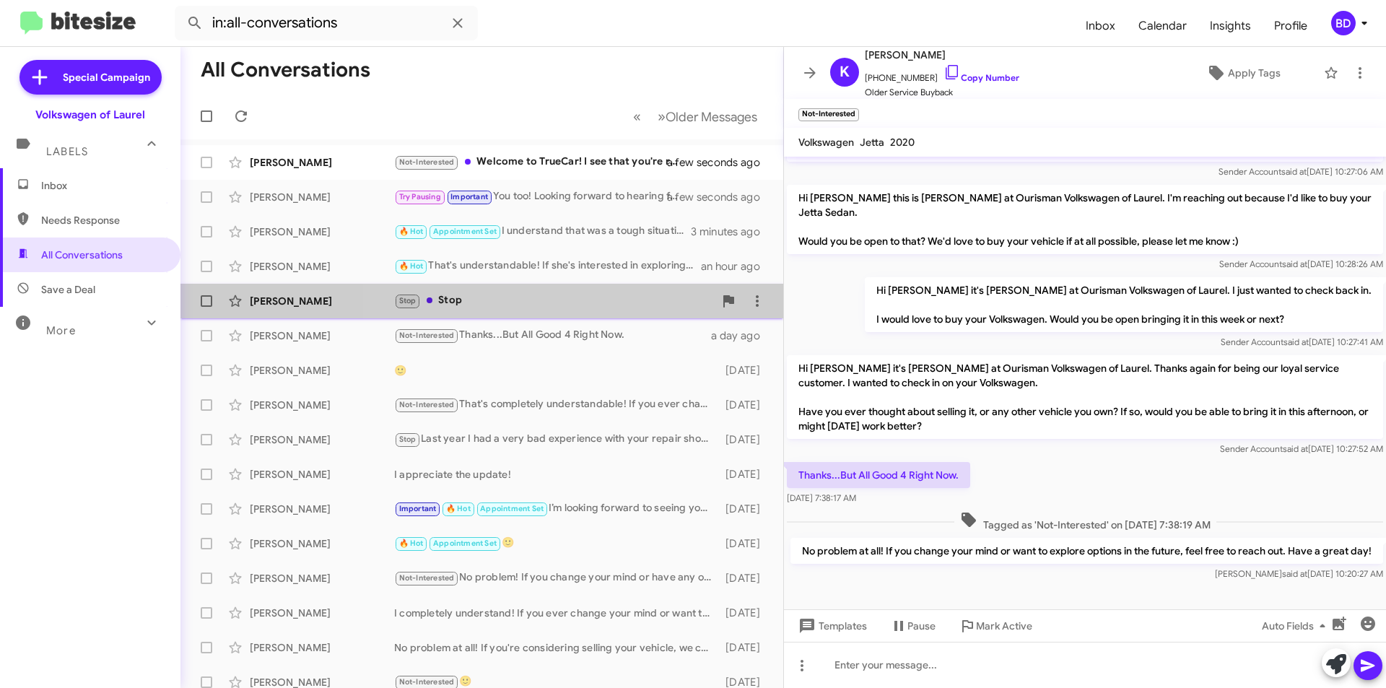
click at [516, 312] on div "Marc Sengebusch Stop Stop a day ago" at bounding box center [482, 301] width 580 height 29
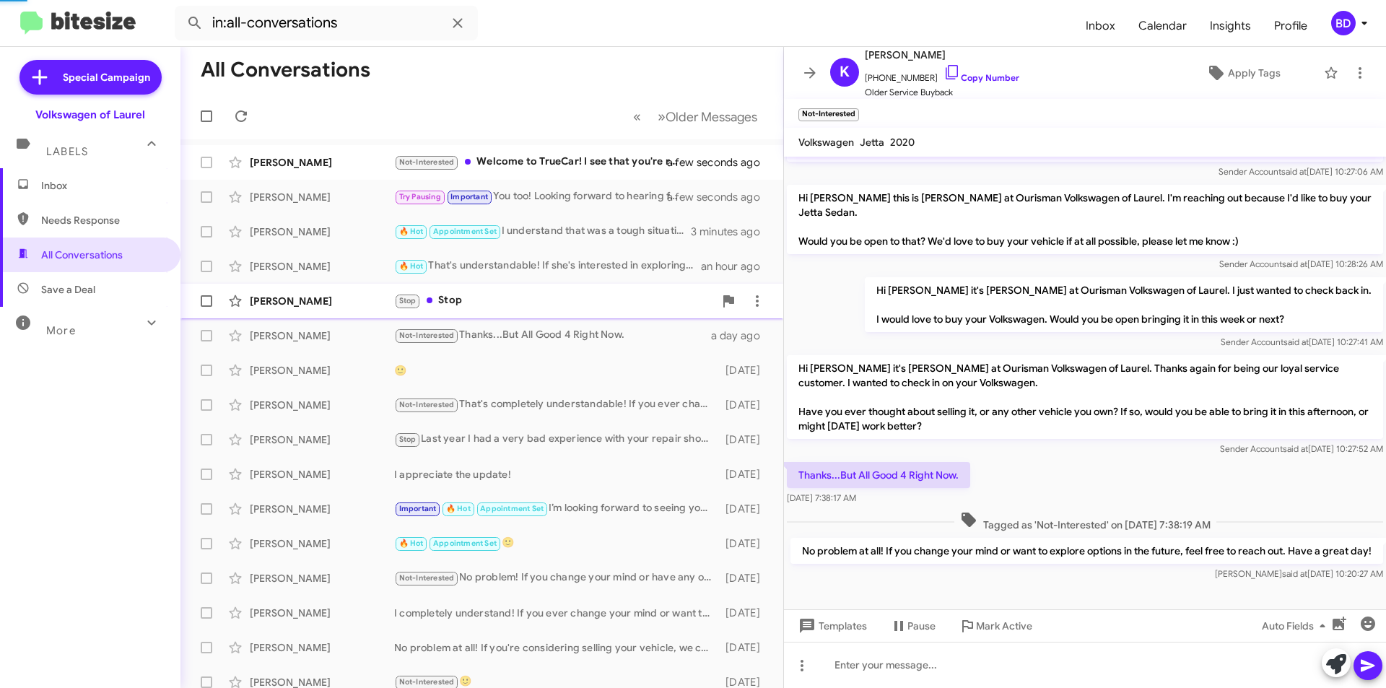
scroll to position [66, 0]
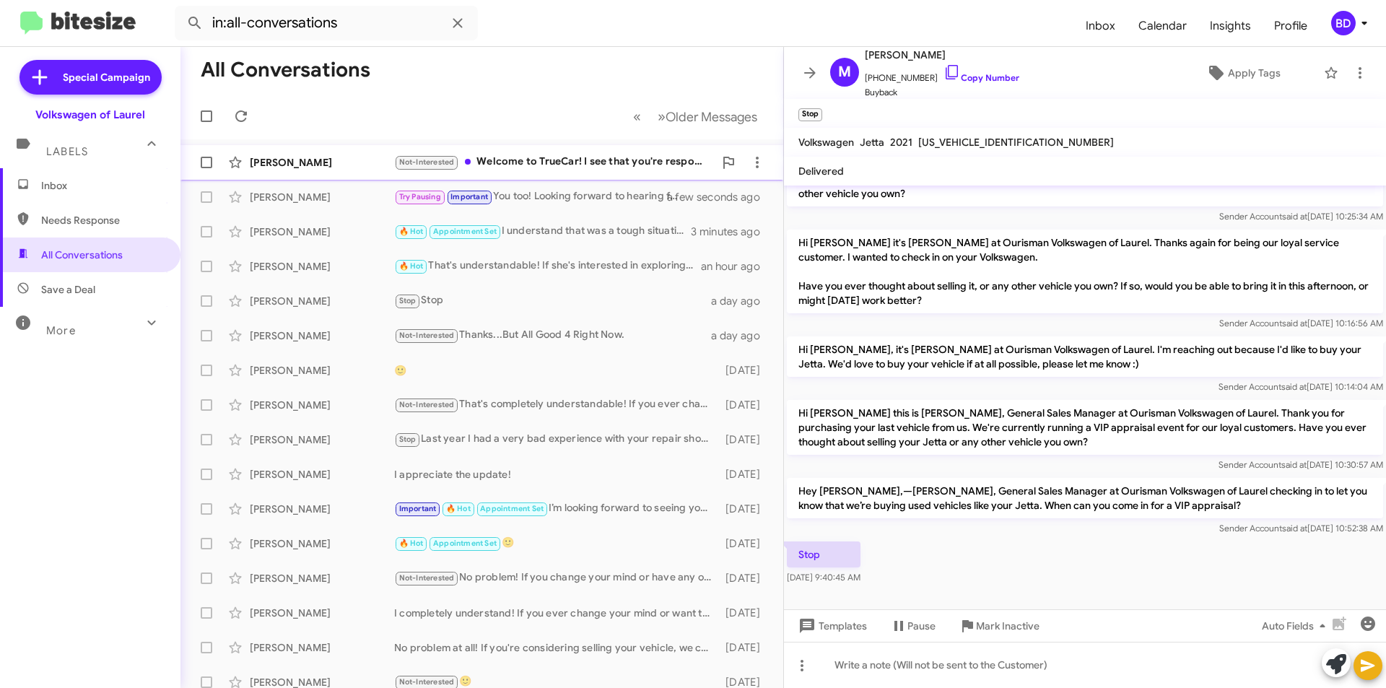
click at [568, 157] on div "Not-Interested Welcome to TrueCar! I see that you're responding to a customer. …" at bounding box center [554, 162] width 320 height 17
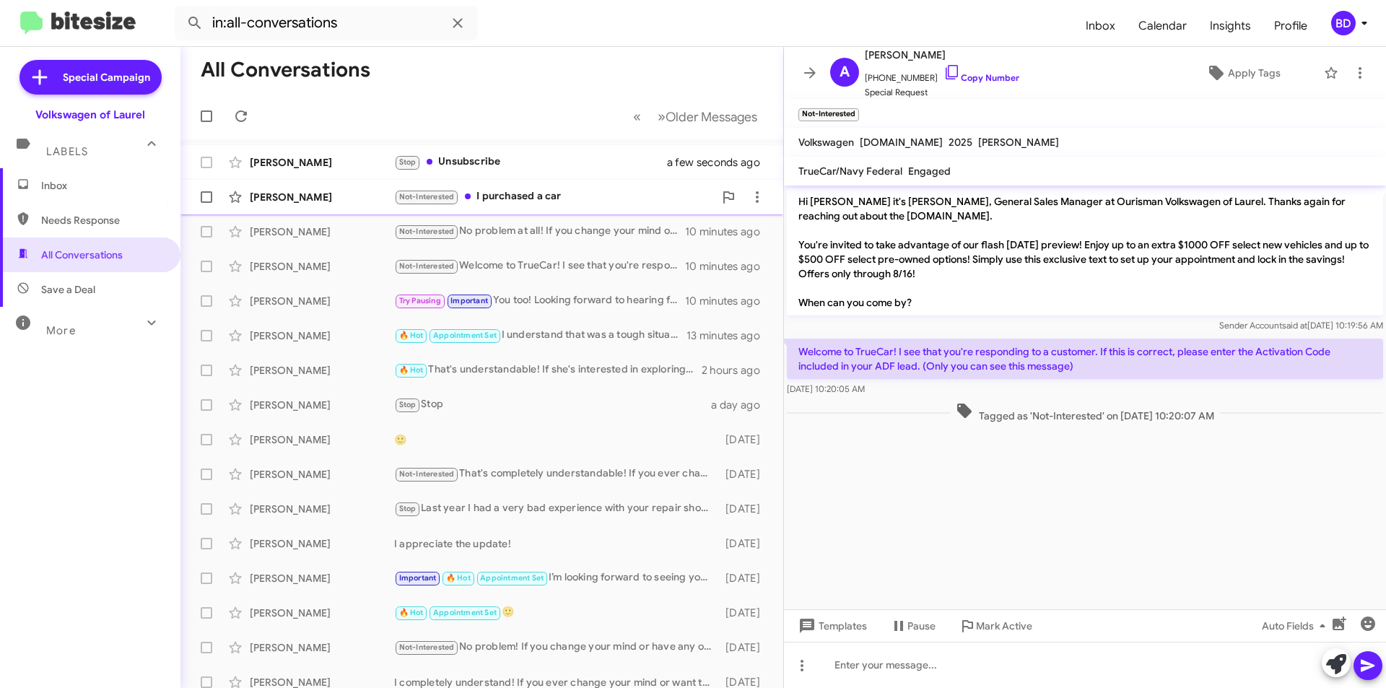
click at [571, 201] on div "Not-Interested I purchased a car" at bounding box center [554, 196] width 320 height 17
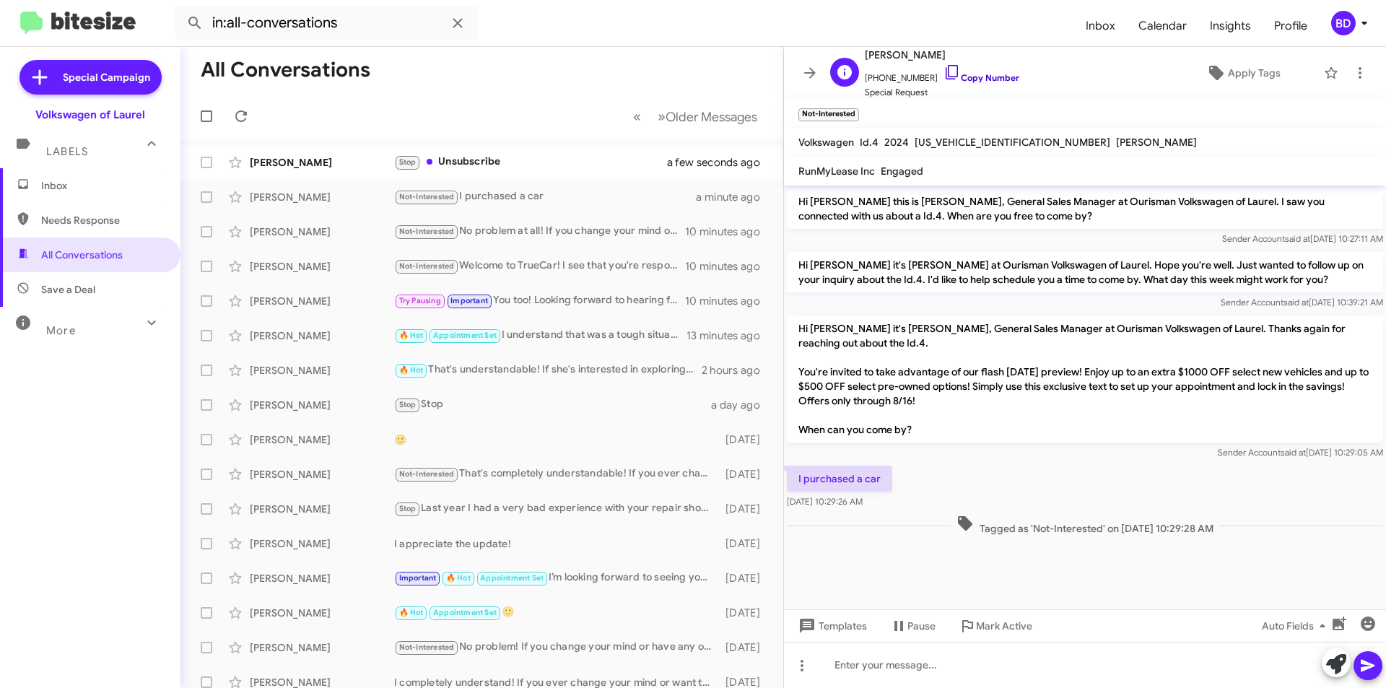
drag, startPoint x: 970, startPoint y: 78, endPoint x: 893, endPoint y: 69, distance: 77.7
click at [970, 77] on link "Copy Number" at bounding box center [981, 77] width 76 height 11
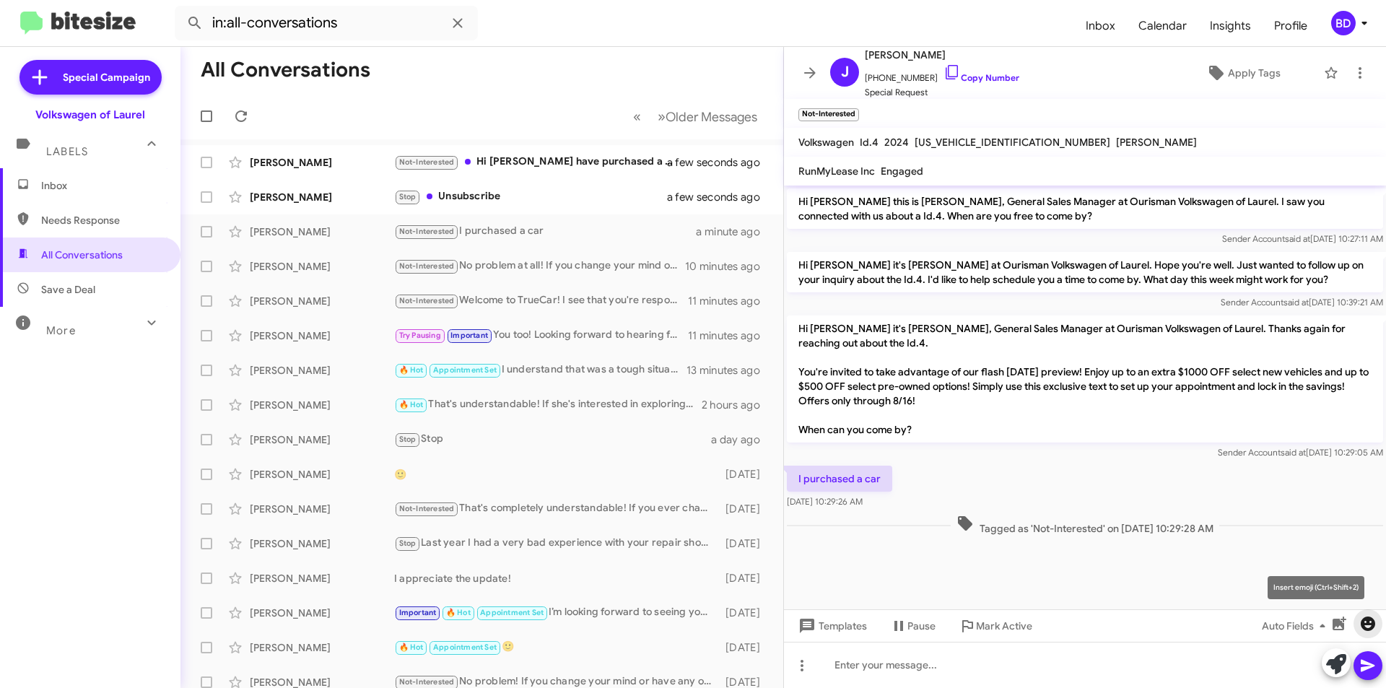
click at [1369, 621] on icon "button" at bounding box center [1368, 623] width 14 height 14
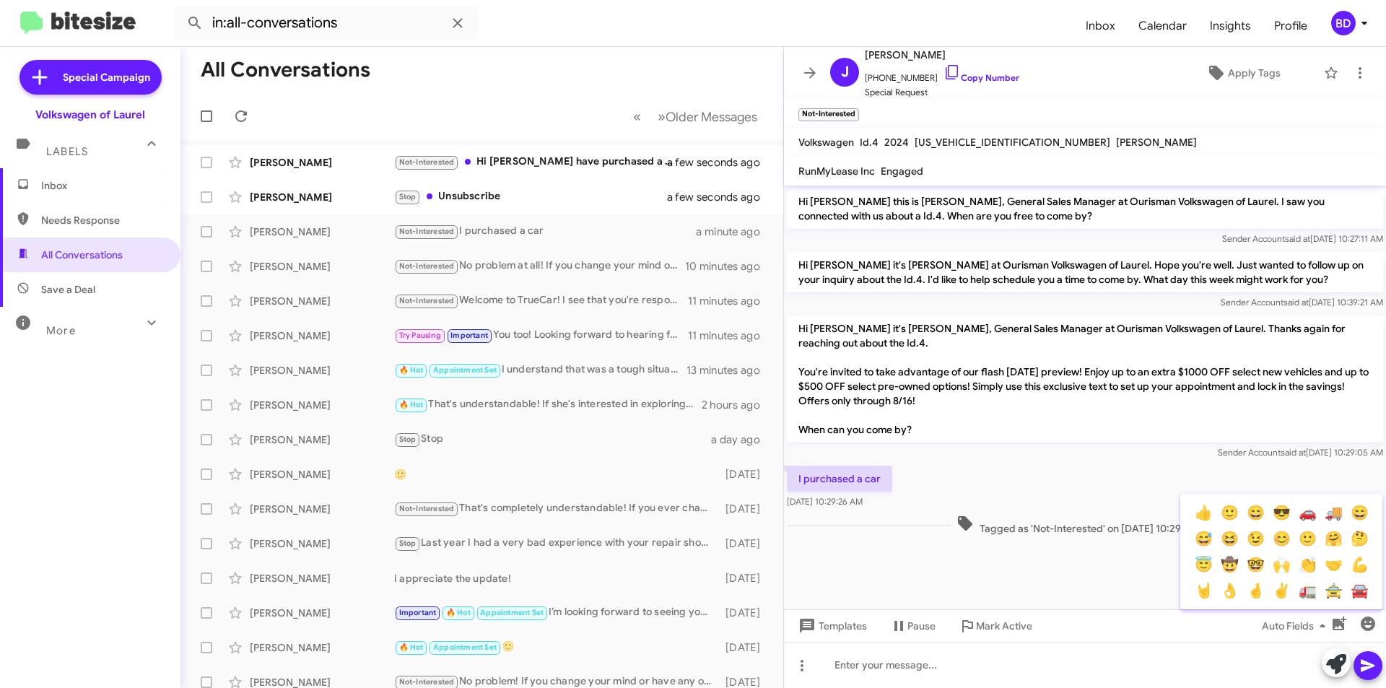
drag, startPoint x: 1204, startPoint y: 518, endPoint x: 1214, endPoint y: 525, distance: 12.0
click at [1205, 517] on button "👍" at bounding box center [1203, 512] width 26 height 26
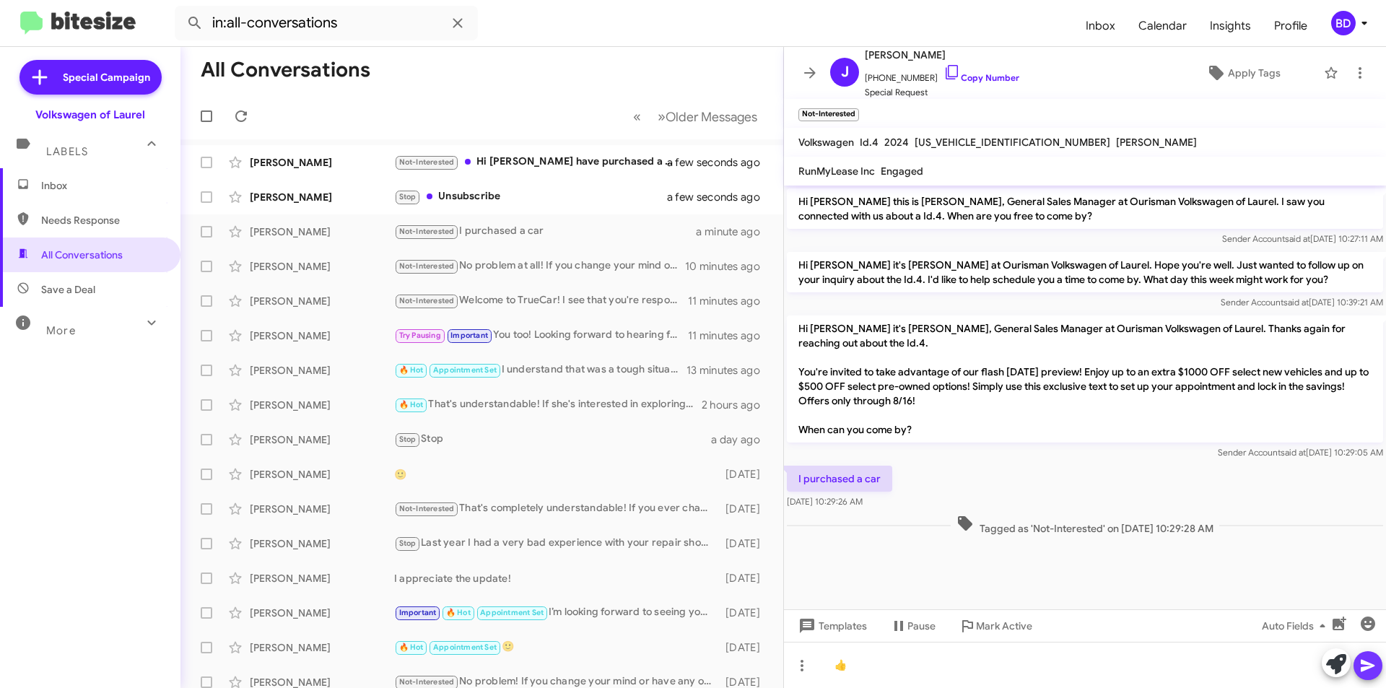
click at [1369, 666] on icon at bounding box center [1368, 666] width 14 height 12
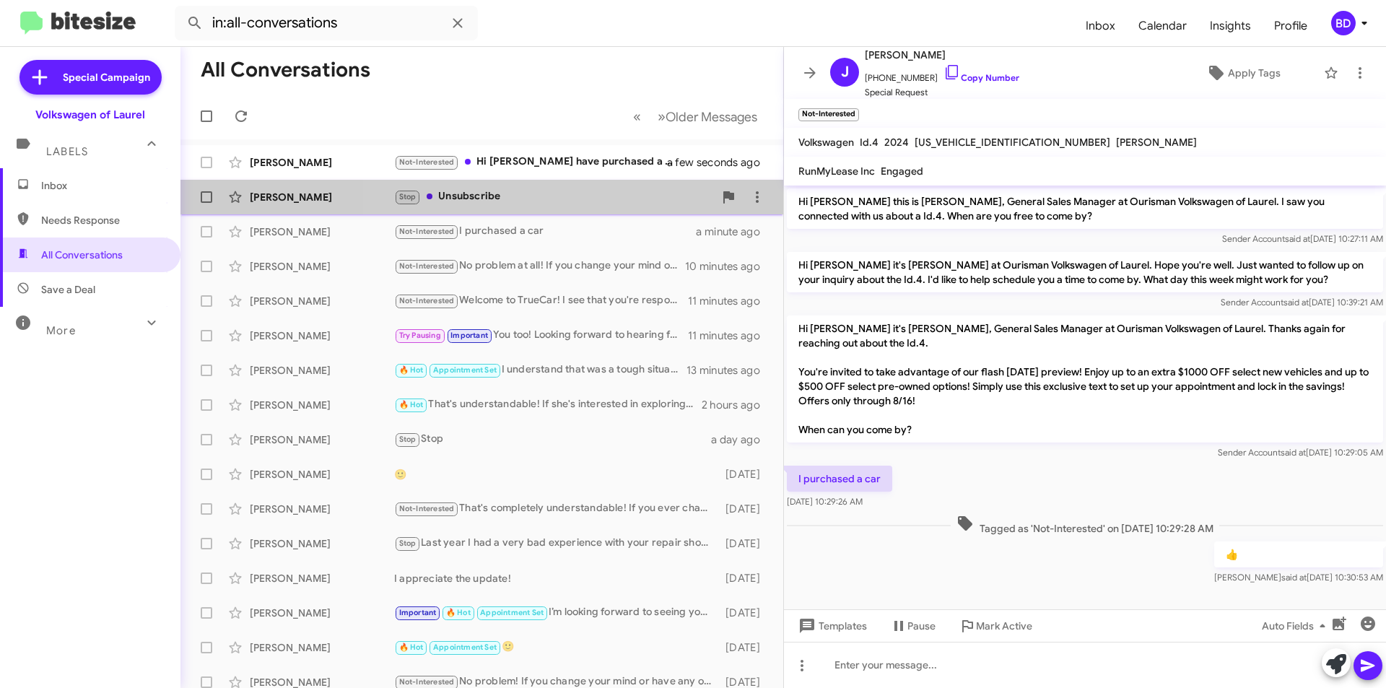
click at [511, 185] on div "Holly Kilkeary Stop Unsubscribe a few seconds ago" at bounding box center [482, 197] width 580 height 29
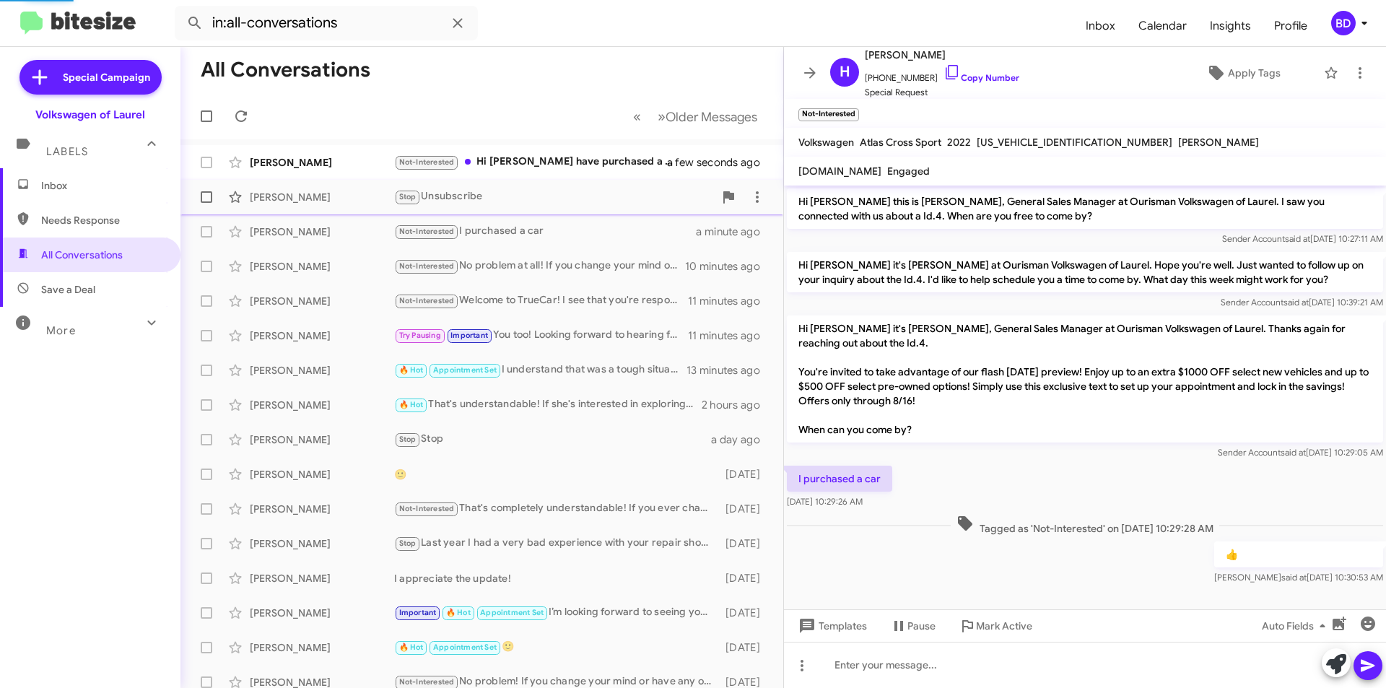
scroll to position [4, 0]
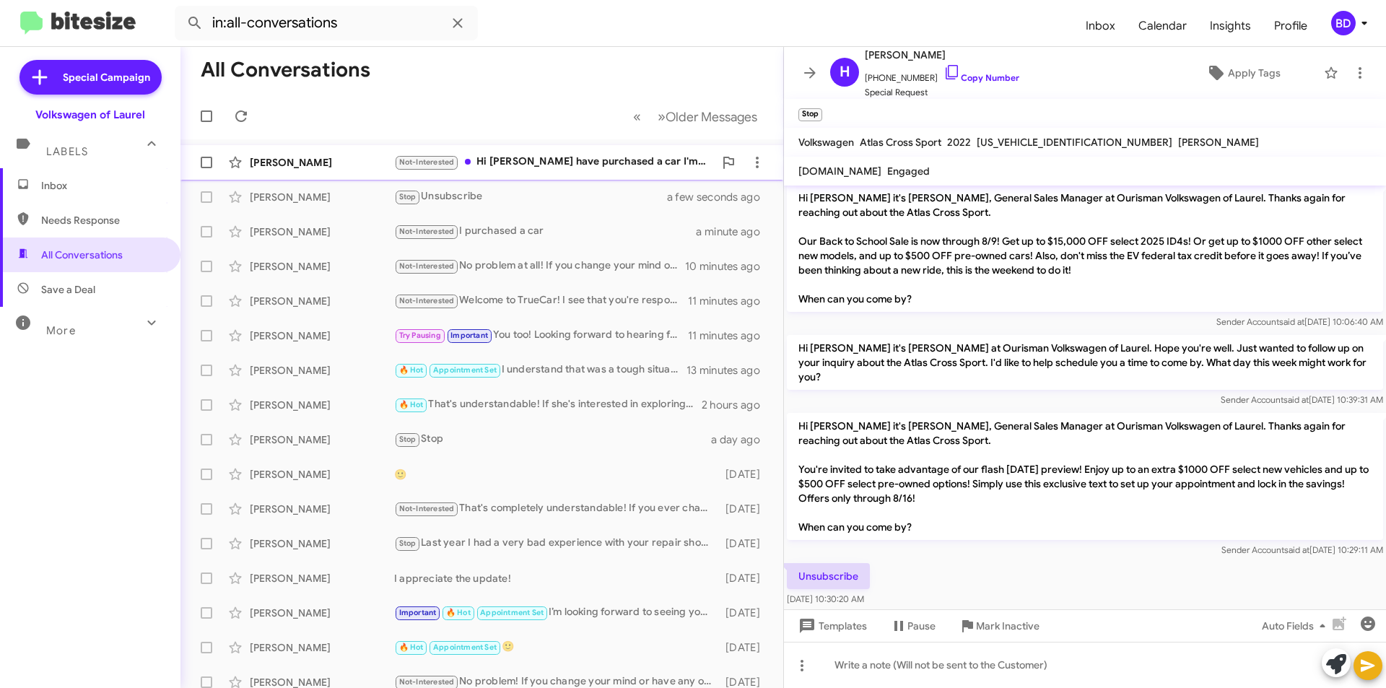
click at [524, 166] on div "Not-Interested Hi Brian I have purchased a car I'm no longer in the market. Tha…" at bounding box center [554, 162] width 320 height 17
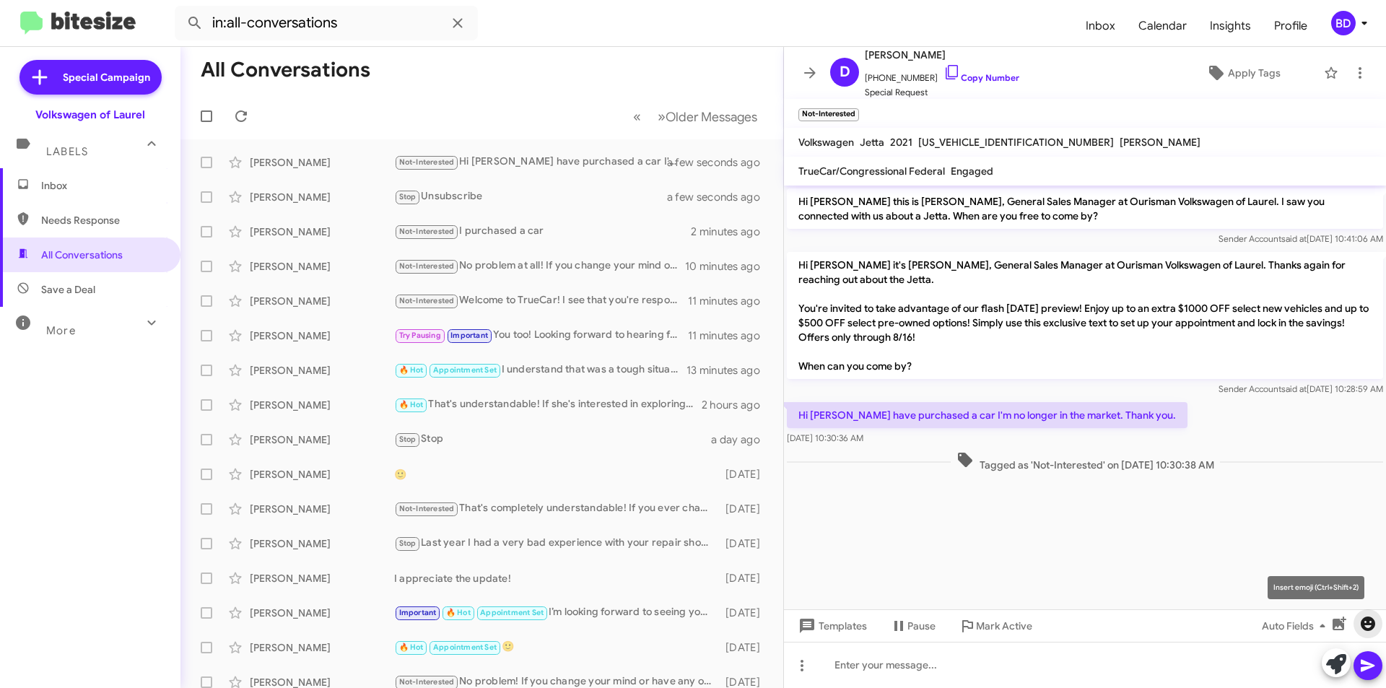
click at [1377, 616] on span "button" at bounding box center [1367, 623] width 29 height 17
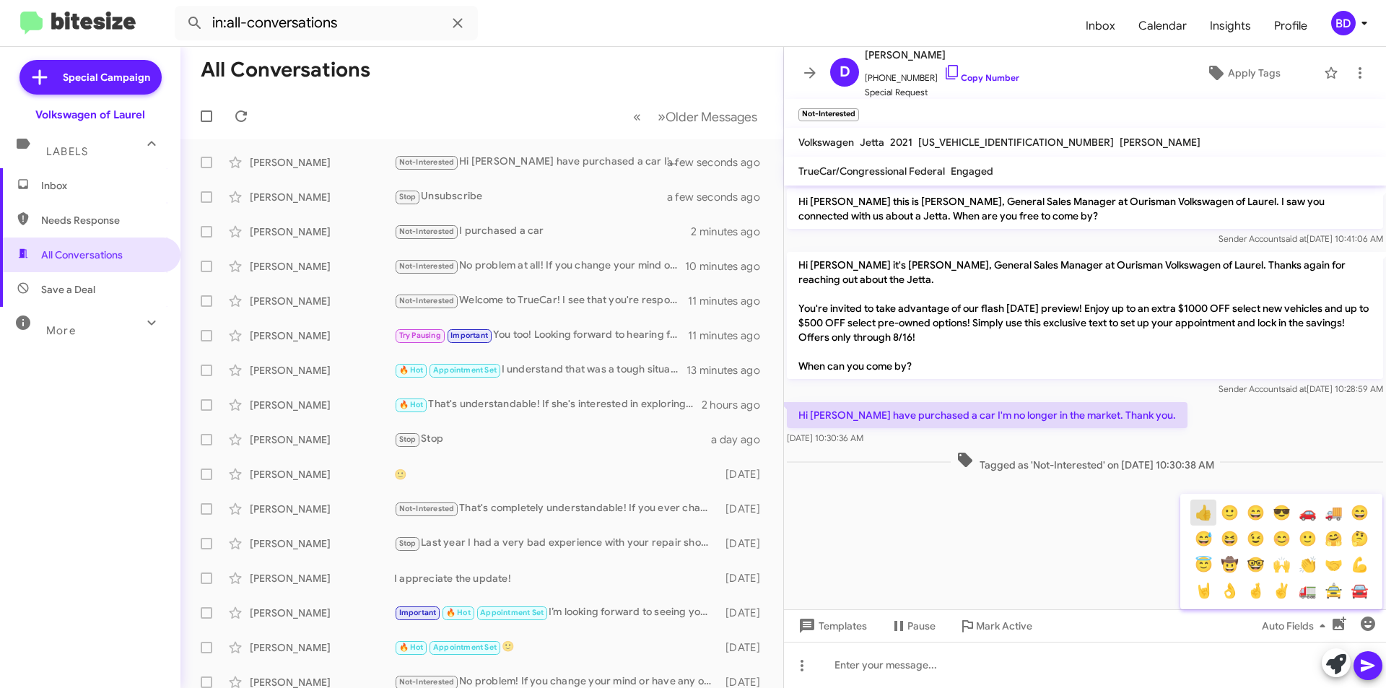
drag, startPoint x: 1208, startPoint y: 518, endPoint x: 1348, endPoint y: 608, distance: 167.0
click at [1208, 518] on button "👍" at bounding box center [1203, 512] width 26 height 26
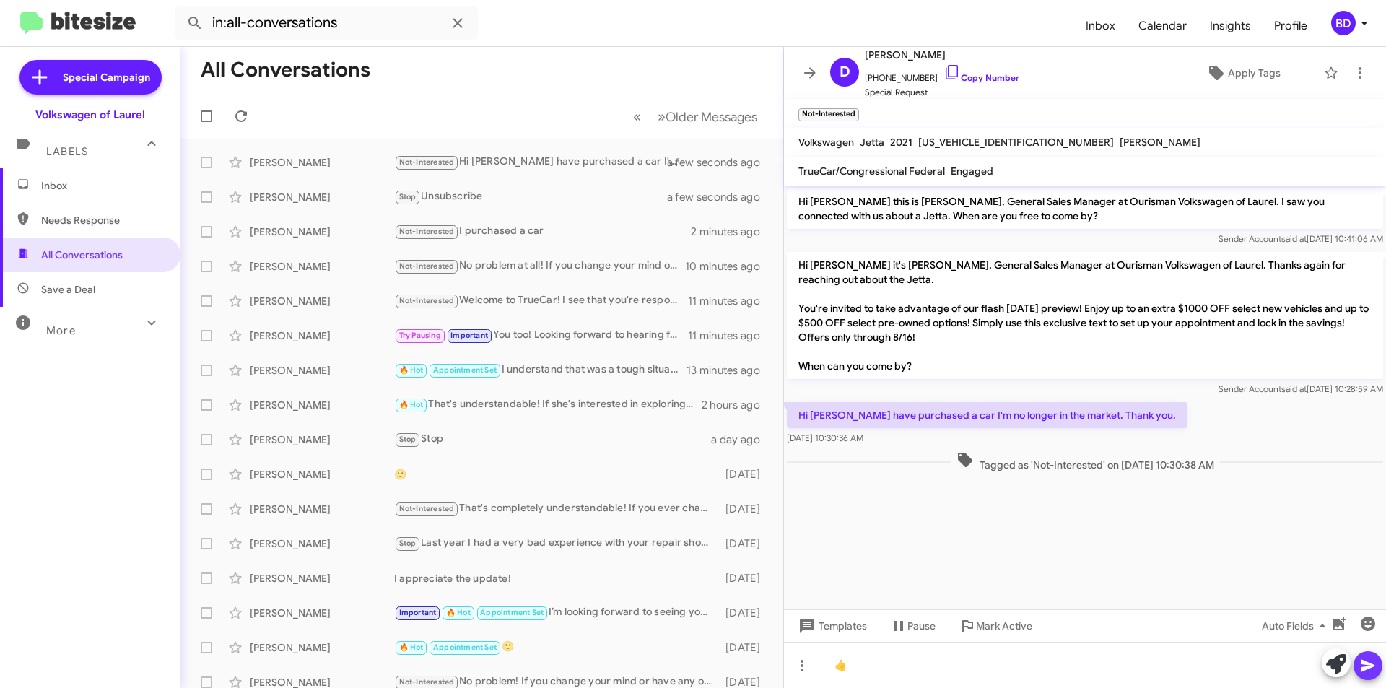
click at [1377, 662] on button at bounding box center [1367, 665] width 29 height 29
click at [979, 75] on link "Copy Number" at bounding box center [981, 77] width 76 height 11
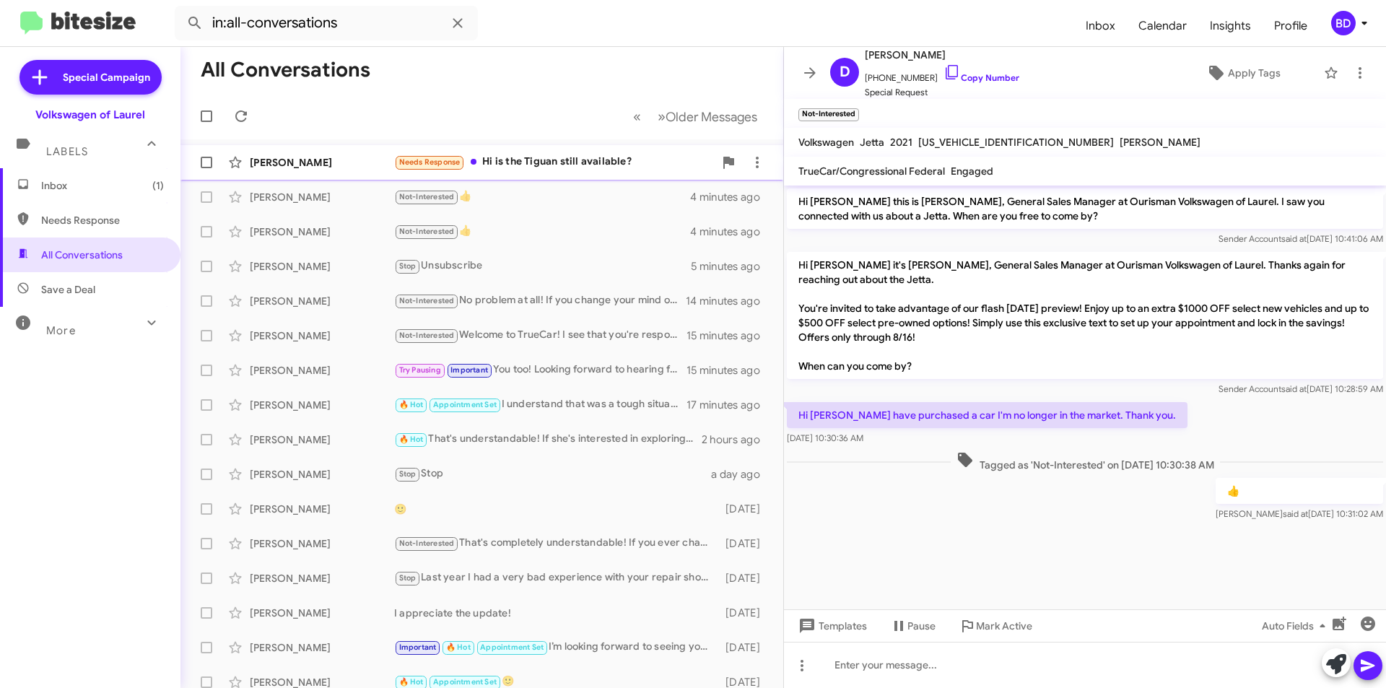
click at [575, 163] on div "Needs Response Hi is the Tiguan still available?" at bounding box center [554, 162] width 320 height 17
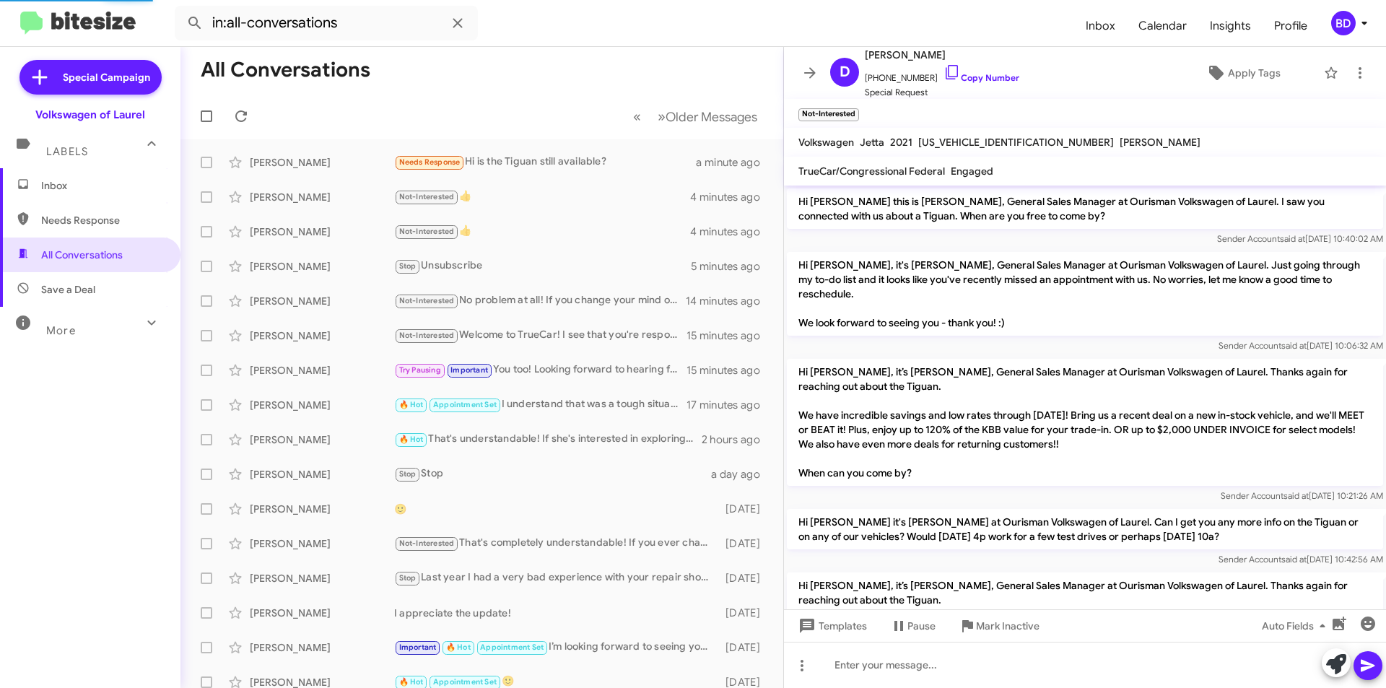
scroll to position [820, 0]
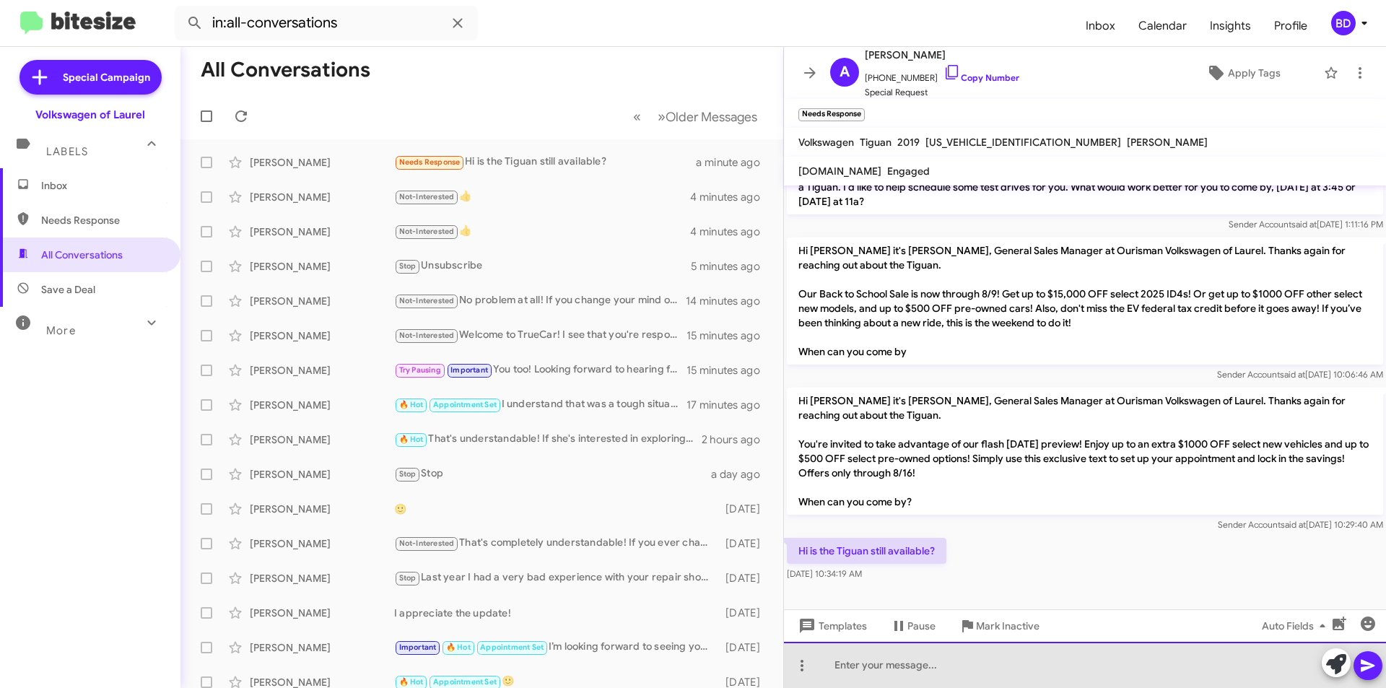
click at [1031, 674] on div at bounding box center [1085, 665] width 602 height 46
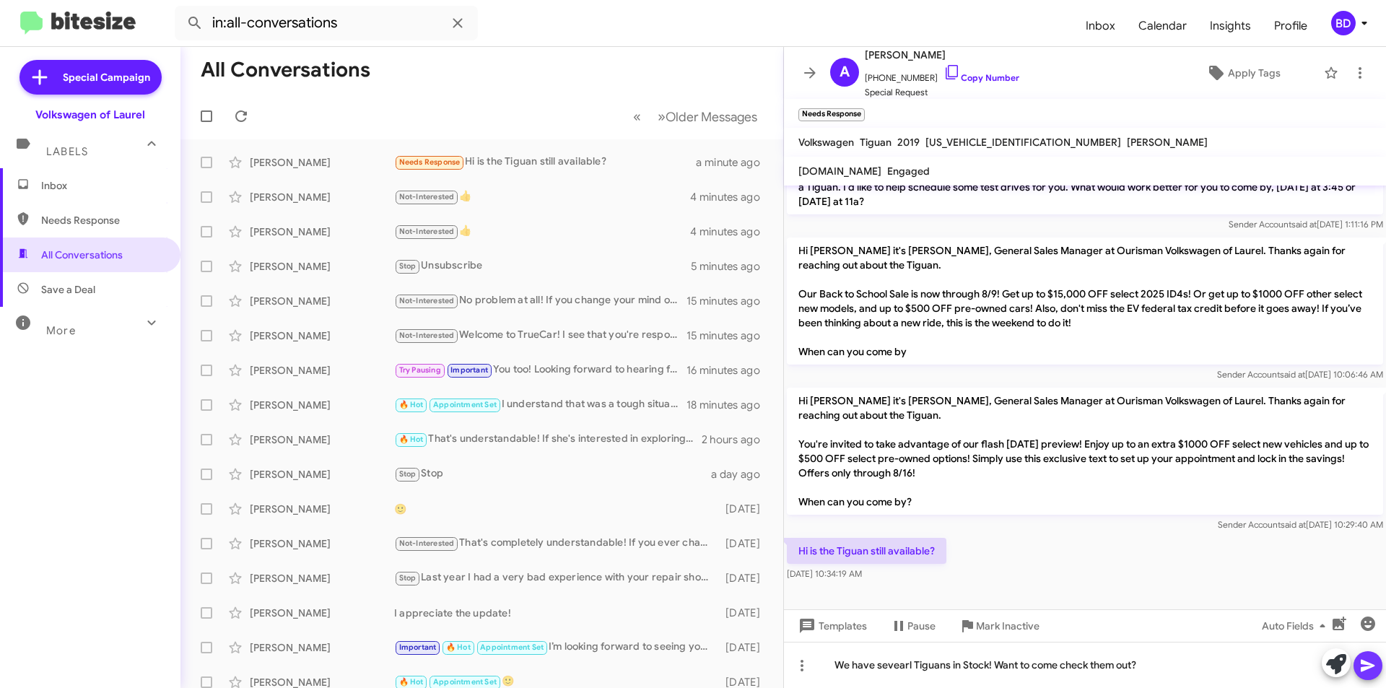
click at [1363, 661] on icon at bounding box center [1368, 666] width 14 height 12
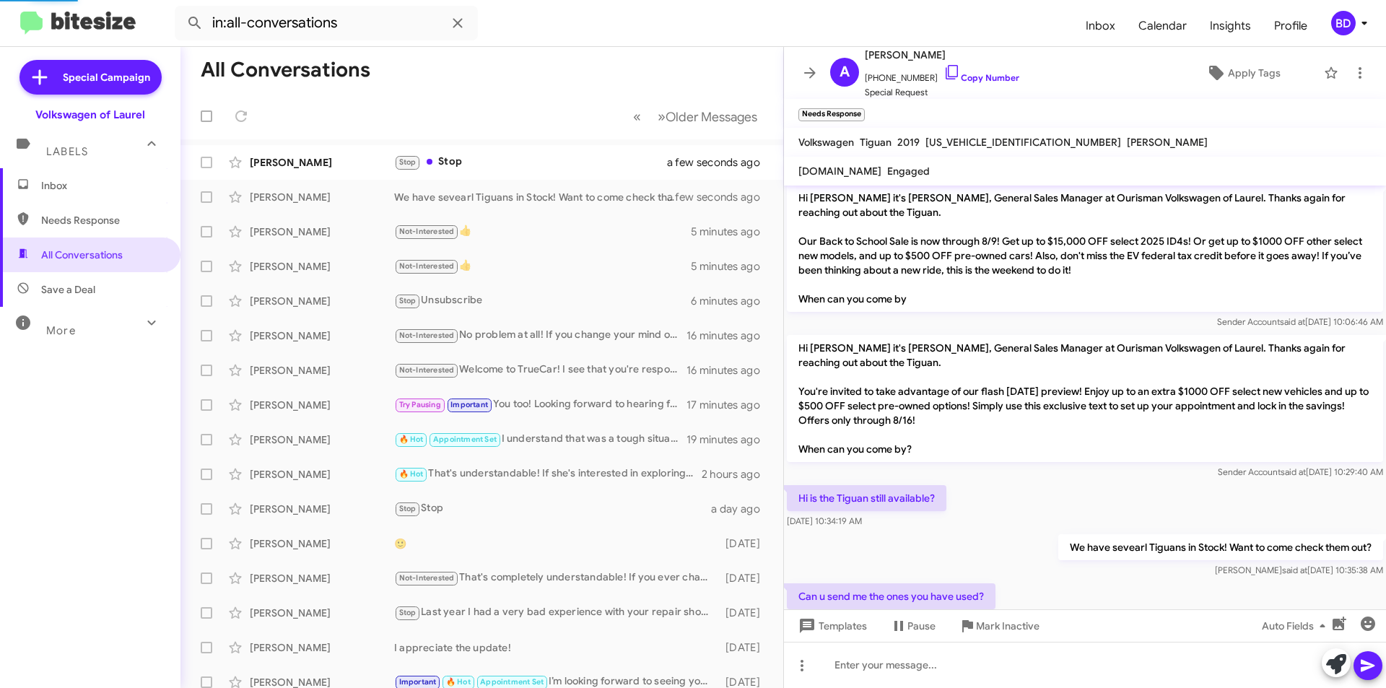
scroll to position [0, 0]
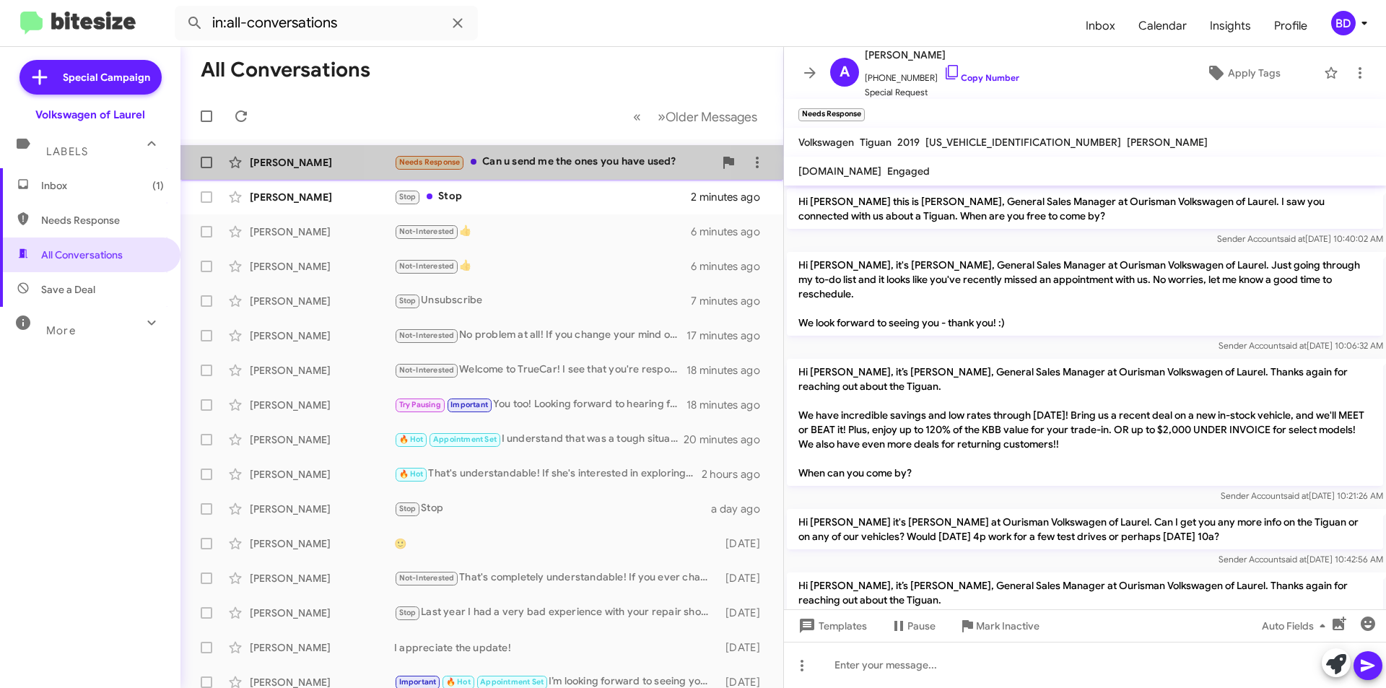
click at [560, 165] on div "Needs Response Can u send me the ones you have used?" at bounding box center [554, 162] width 320 height 17
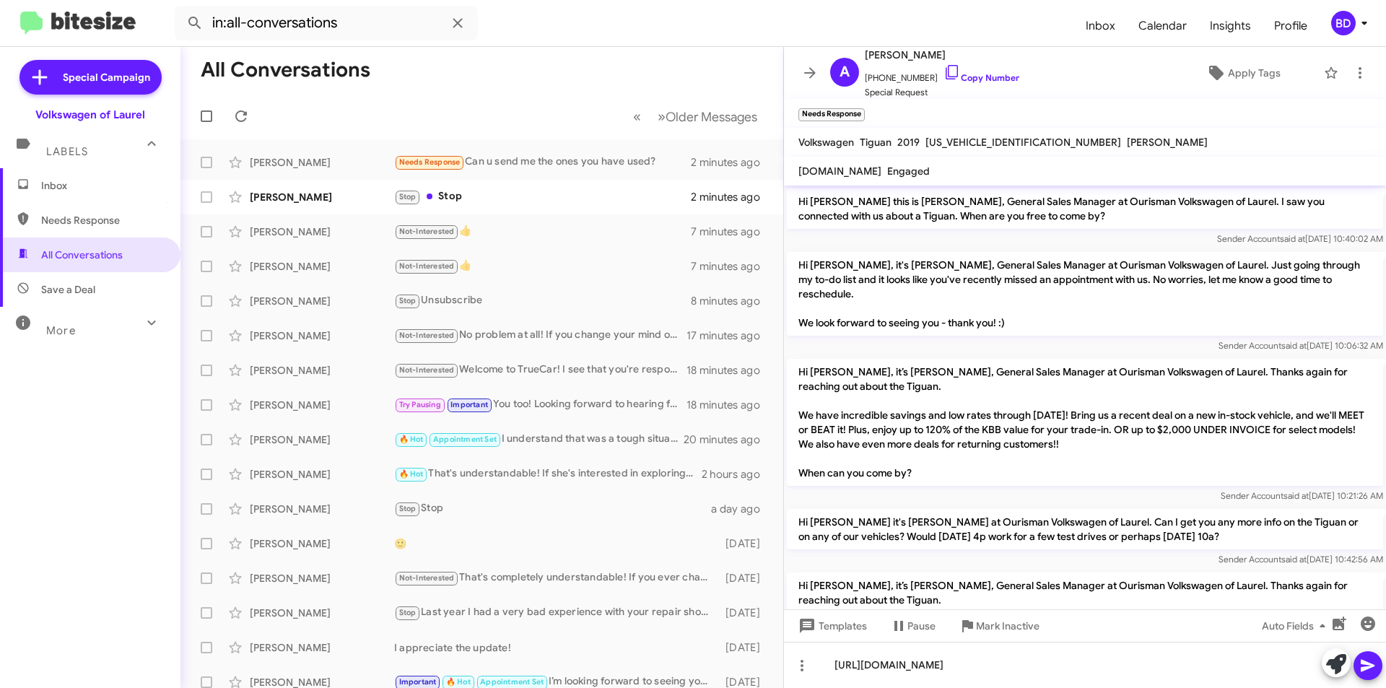
click at [1365, 676] on span at bounding box center [1367, 665] width 17 height 29
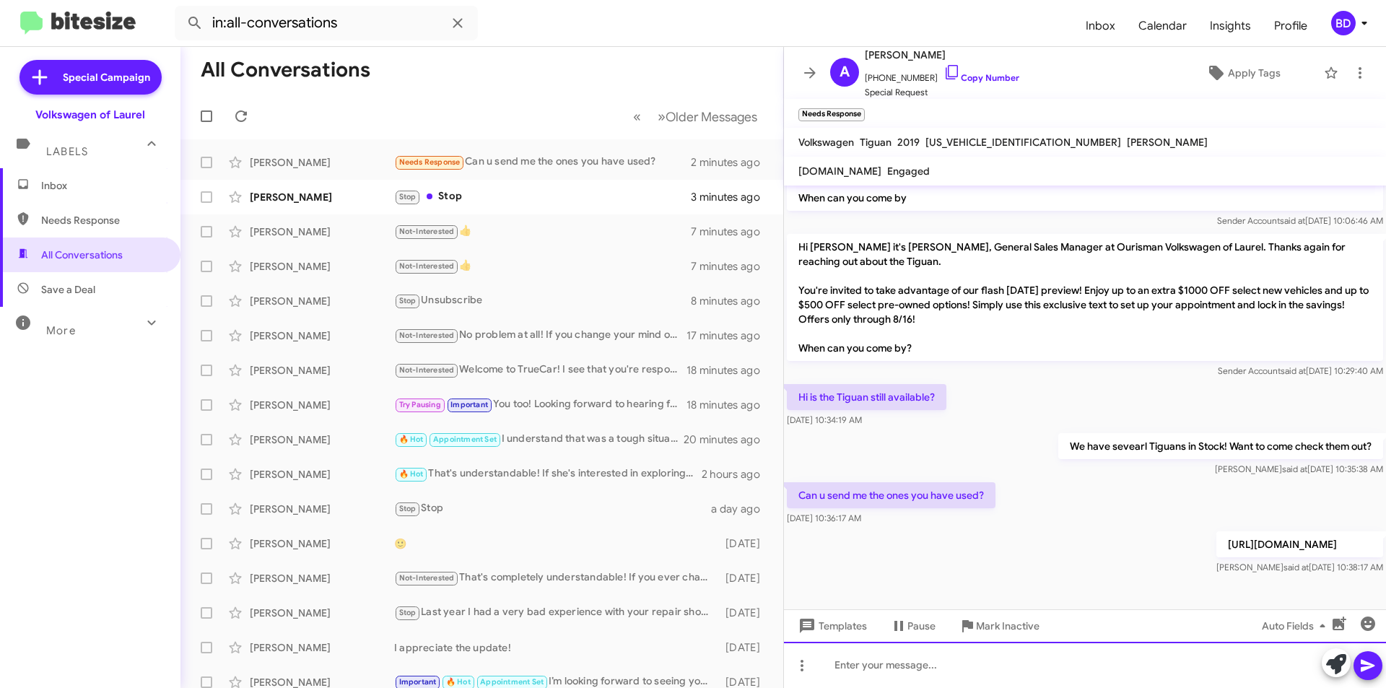
scroll to position [978, 0]
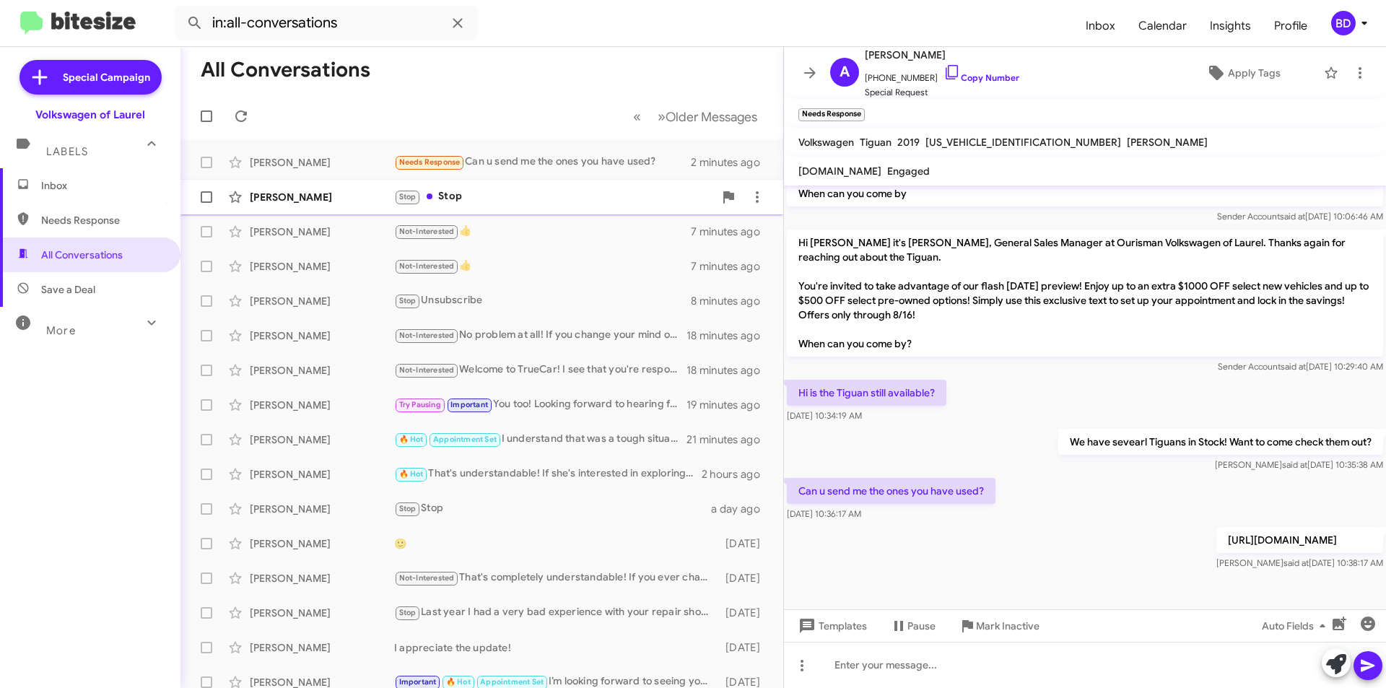
click at [472, 205] on div "Stop Stop" at bounding box center [554, 196] width 320 height 17
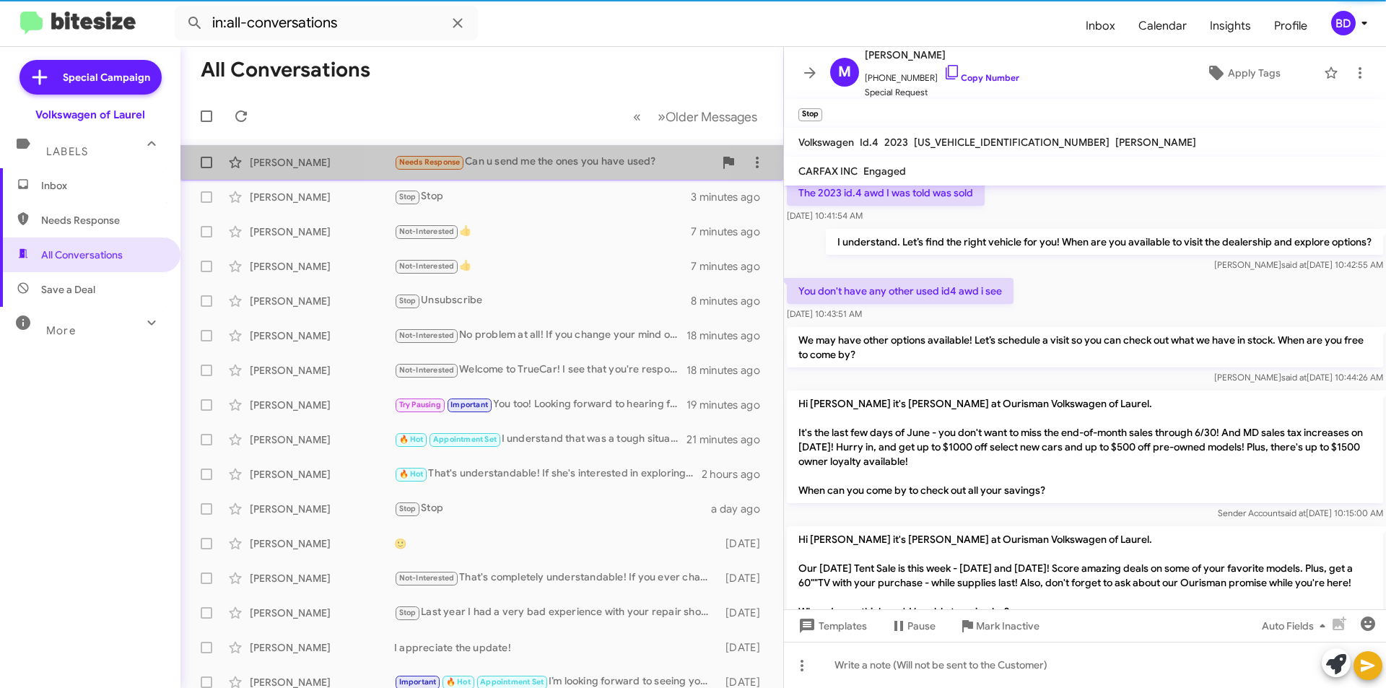
click at [503, 164] on div "Needs Response Can u send me the ones you have used?" at bounding box center [554, 162] width 320 height 17
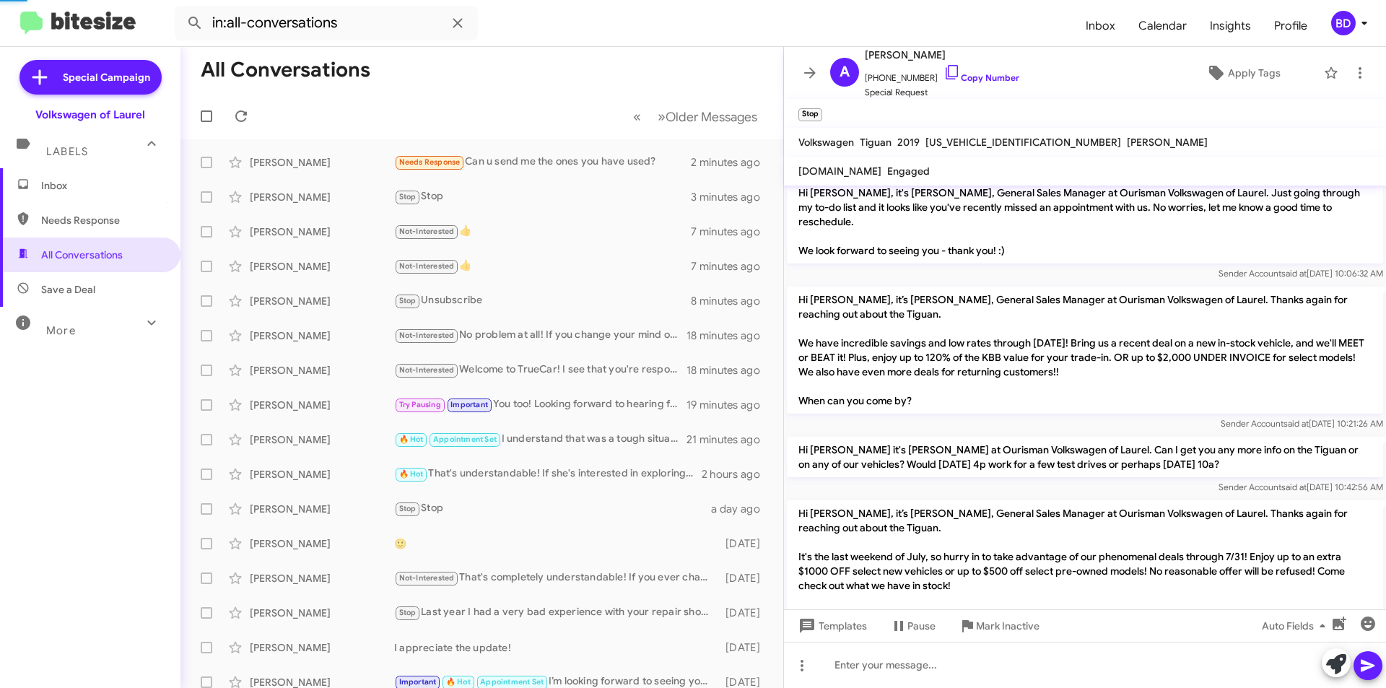
scroll to position [949, 0]
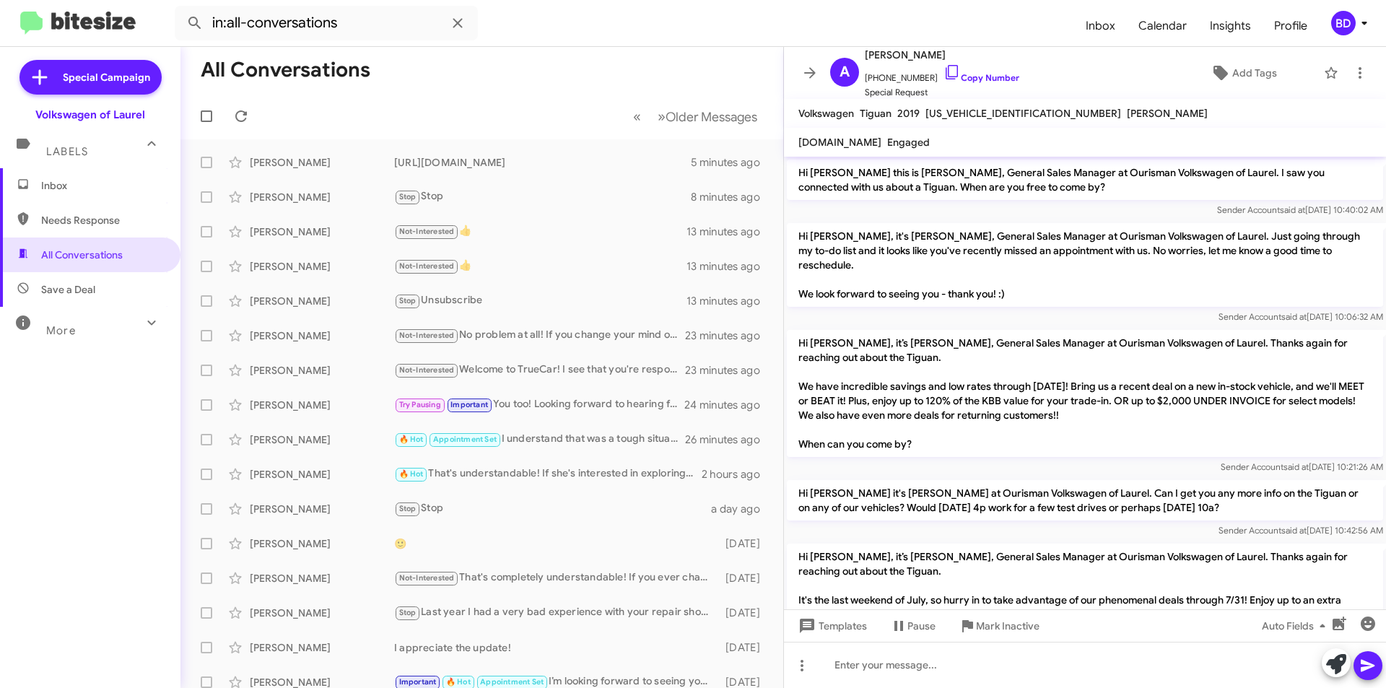
scroll to position [949, 0]
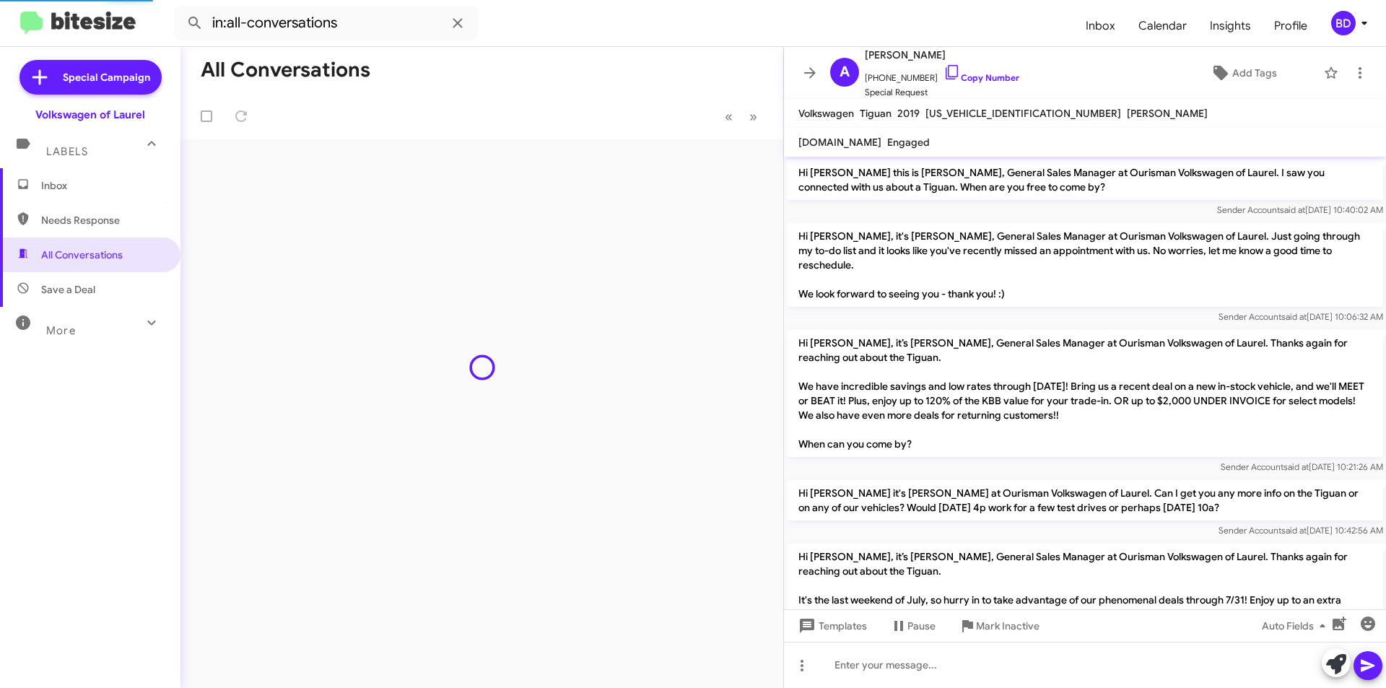
scroll to position [949, 0]
